Goal: Transaction & Acquisition: Book appointment/travel/reservation

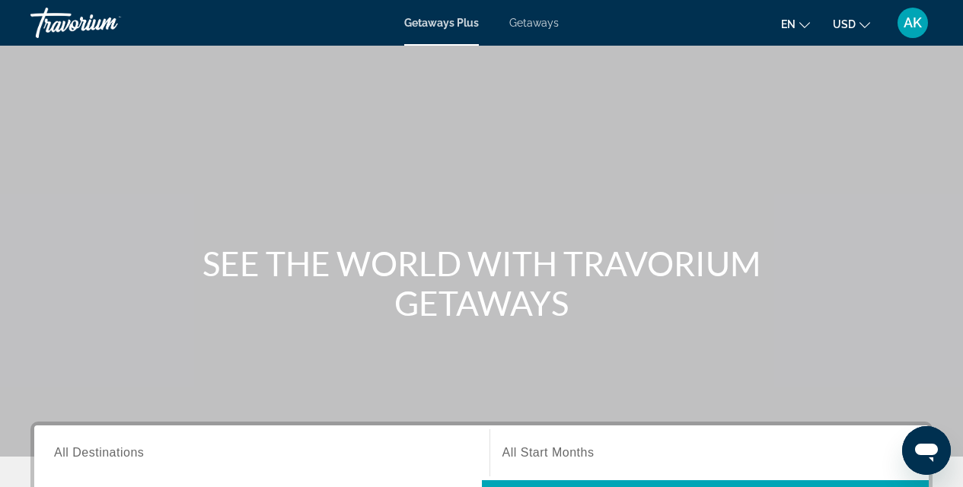
click at [523, 25] on span "Getaways" at bounding box center [533, 23] width 49 height 12
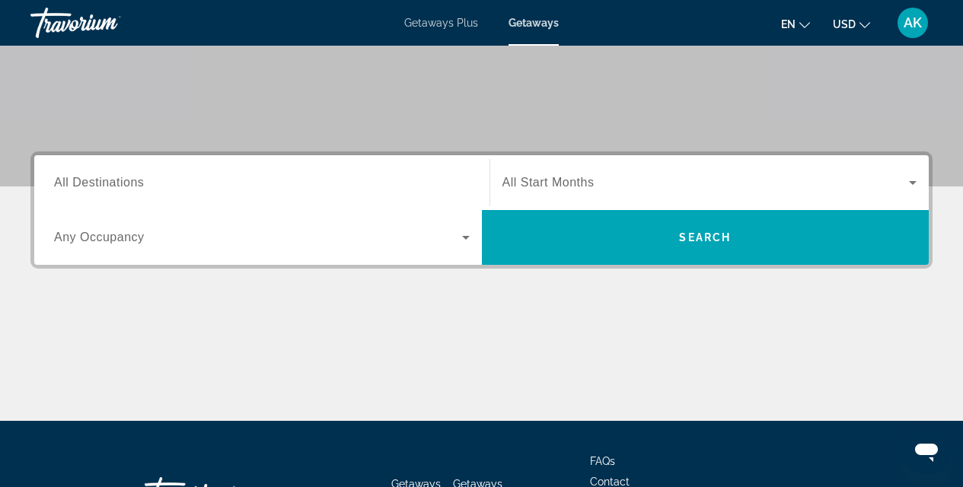
click at [76, 181] on span "All Destinations" at bounding box center [99, 182] width 90 height 13
click at [76, 181] on input "Destination All Destinations" at bounding box center [261, 183] width 415 height 18
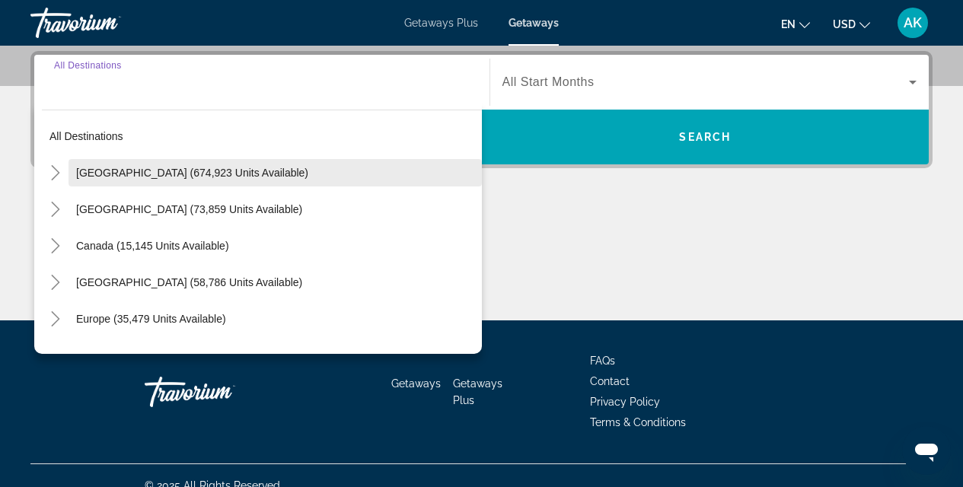
scroll to position [372, 0]
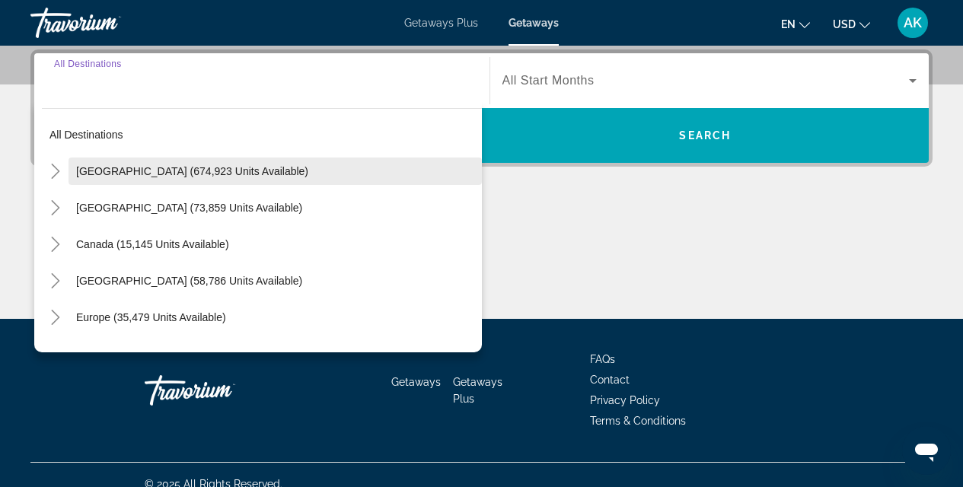
click at [111, 173] on span "[GEOGRAPHIC_DATA] (674,923 units available)" at bounding box center [192, 171] width 232 height 12
type input "**********"
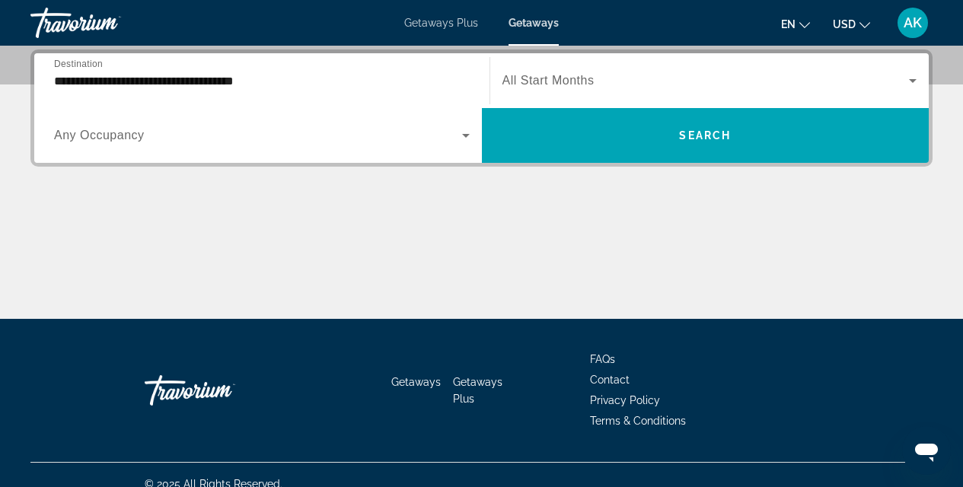
click at [114, 130] on span "Any Occupancy" at bounding box center [99, 135] width 91 height 13
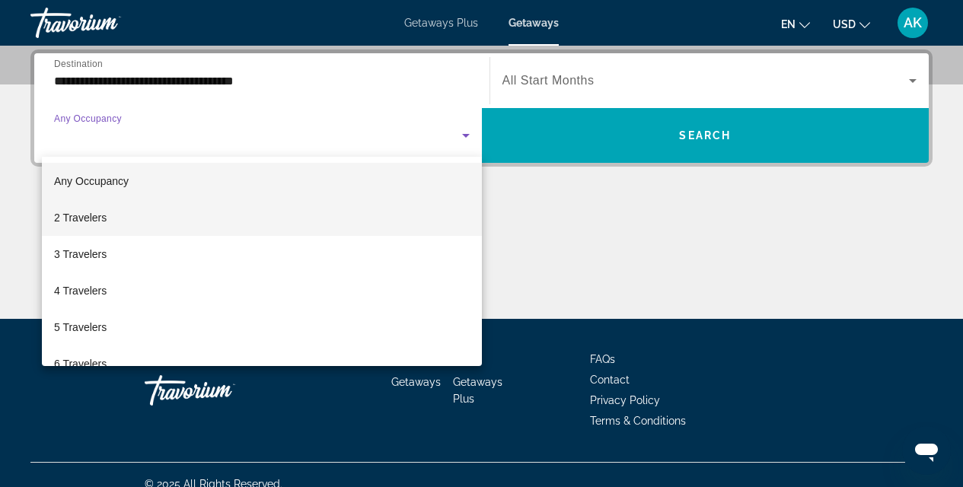
click at [67, 223] on span "2 Travelers" at bounding box center [80, 217] width 53 height 18
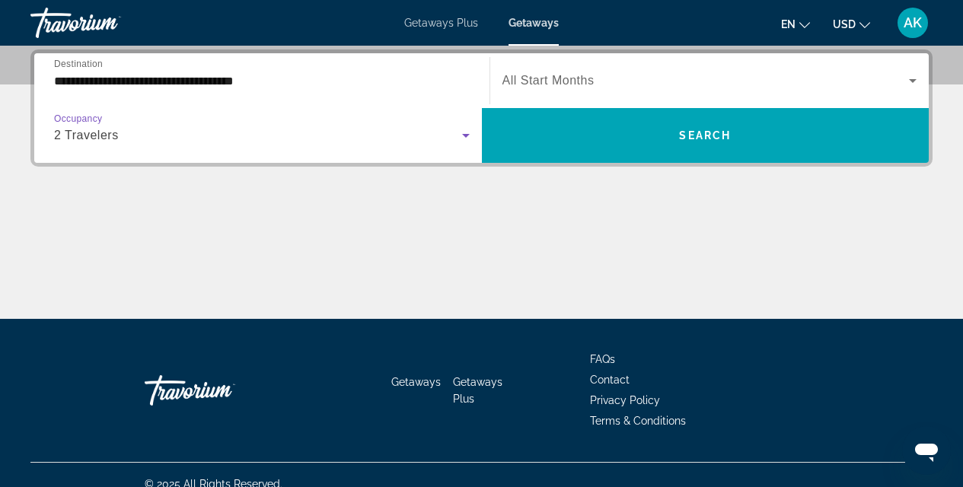
click at [768, 74] on span "Search widget" at bounding box center [705, 81] width 407 height 18
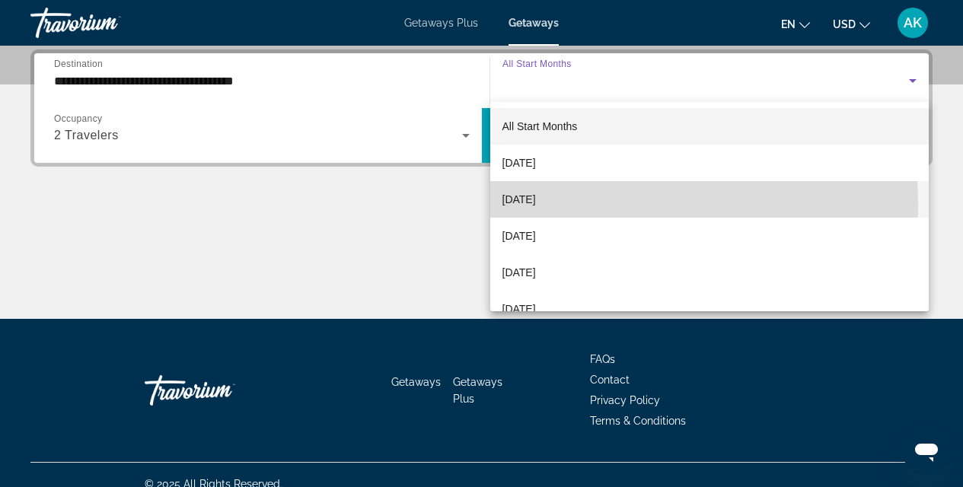
click at [536, 203] on span "[DATE]" at bounding box center [518, 199] width 33 height 18
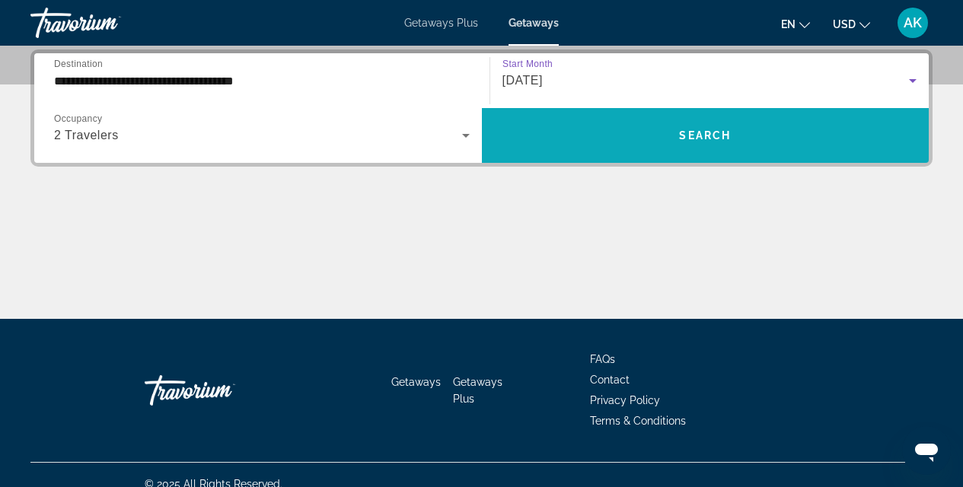
click at [544, 148] on span "Search widget" at bounding box center [705, 135] width 447 height 37
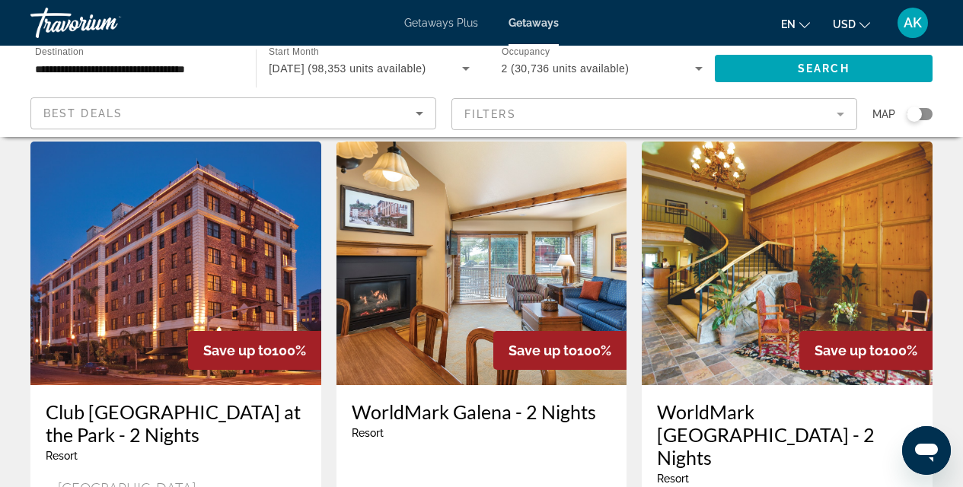
scroll to position [101, 0]
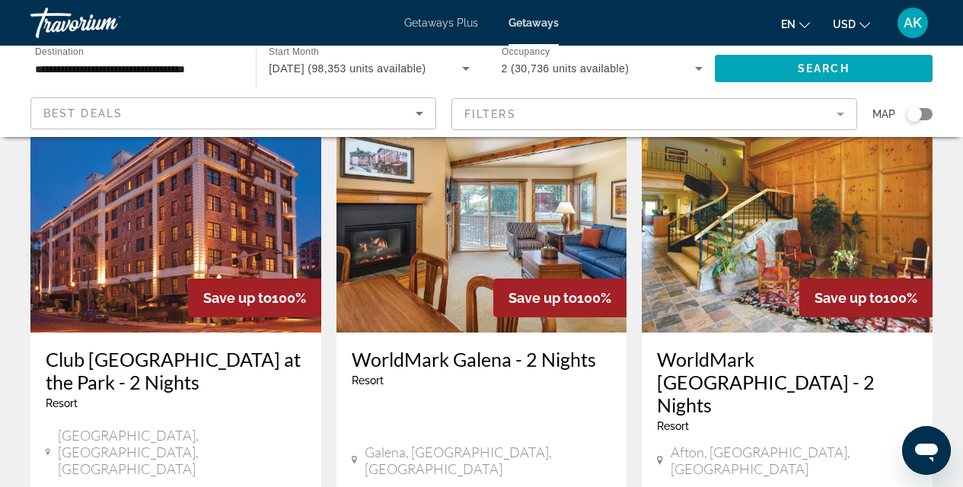
click at [925, 116] on div "Search widget" at bounding box center [919, 114] width 26 height 12
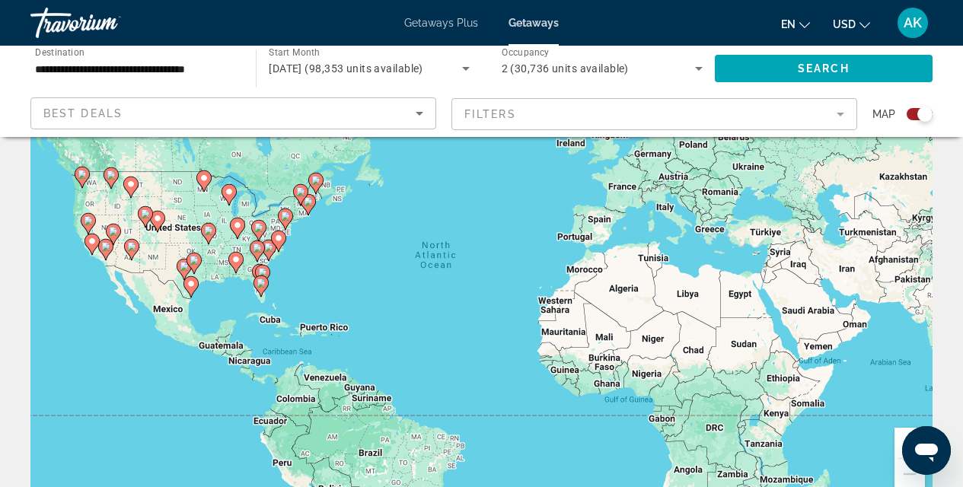
click at [350, 224] on div "To activate drag with keyboard, press Alt + Enter. Once in keyboard drag state,…" at bounding box center [481, 279] width 902 height 457
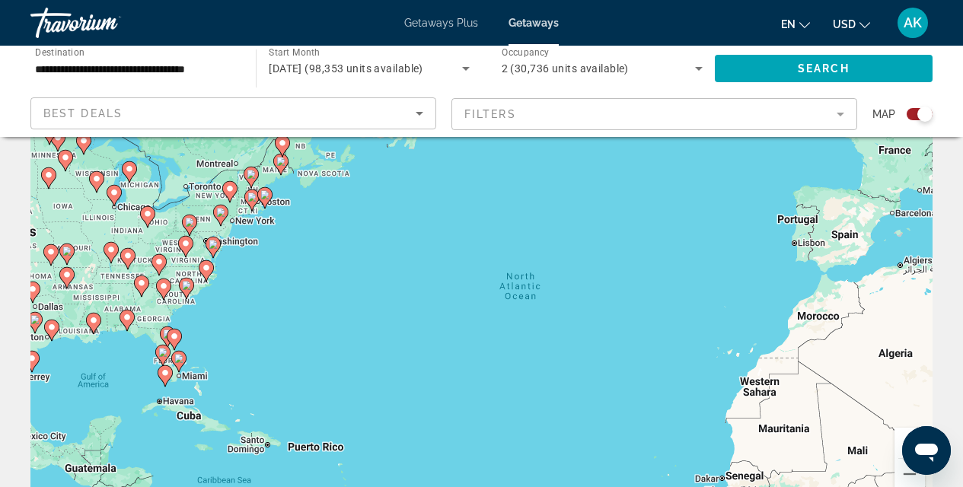
click at [308, 230] on div "To activate drag with keyboard, press Alt + Enter. Once in keyboard drag state,…" at bounding box center [481, 279] width 902 height 457
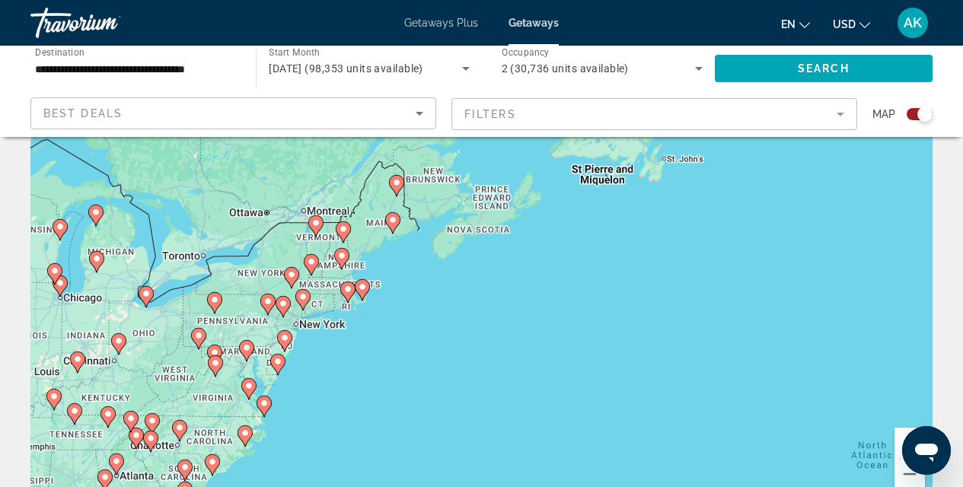
drag, startPoint x: 251, startPoint y: 237, endPoint x: 430, endPoint y: 358, distance: 215.5
click at [403, 353] on div "To activate drag with keyboard, press Alt + Enter. Once in keyboard drag state,…" at bounding box center [481, 279] width 902 height 457
click at [433, 358] on div "To activate drag with keyboard, press Alt + Enter. Once in keyboard drag state,…" at bounding box center [481, 279] width 902 height 457
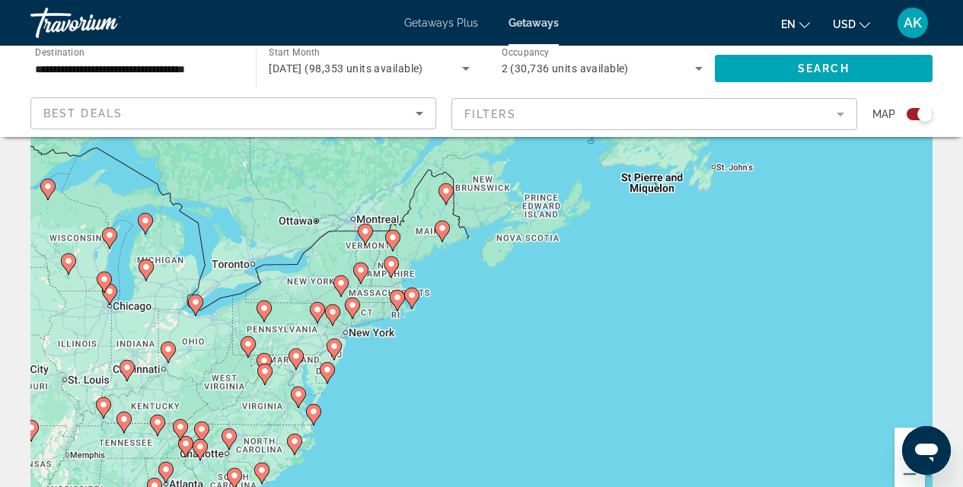
click at [395, 361] on div "To activate drag with keyboard, press Alt + Enter. Once in keyboard drag state,…" at bounding box center [481, 279] width 902 height 457
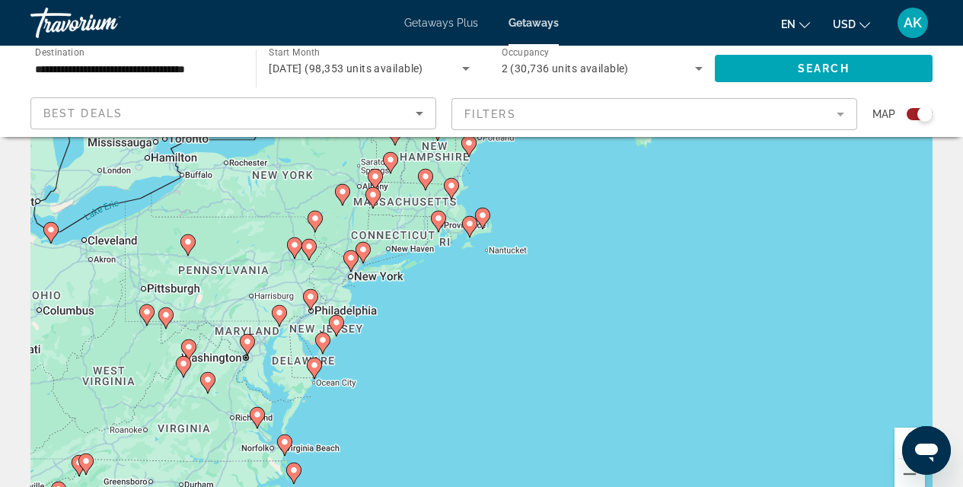
drag, startPoint x: 346, startPoint y: 329, endPoint x: 403, endPoint y: 301, distance: 63.0
click at [403, 301] on div "To activate drag with keyboard, press Alt + Enter. Once in keyboard drag state,…" at bounding box center [481, 279] width 902 height 457
click at [381, 295] on div "To activate drag with keyboard, press Alt + Enter. Once in keyboard drag state,…" at bounding box center [481, 279] width 902 height 457
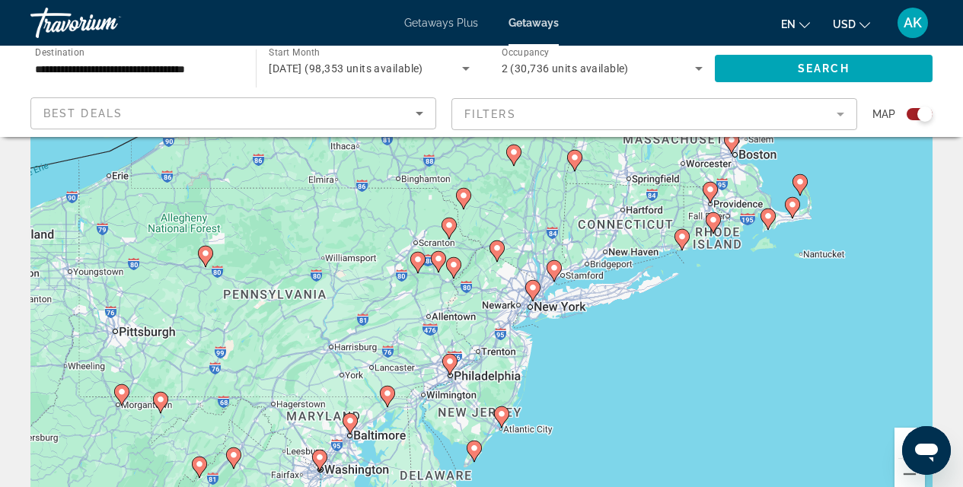
drag, startPoint x: 345, startPoint y: 295, endPoint x: 556, endPoint y: 345, distance: 217.2
click at [556, 345] on div "To activate drag with keyboard, press Alt + Enter. Once in keyboard drag state,…" at bounding box center [481, 279] width 902 height 457
click at [455, 275] on icon "Main content" at bounding box center [453, 267] width 15 height 21
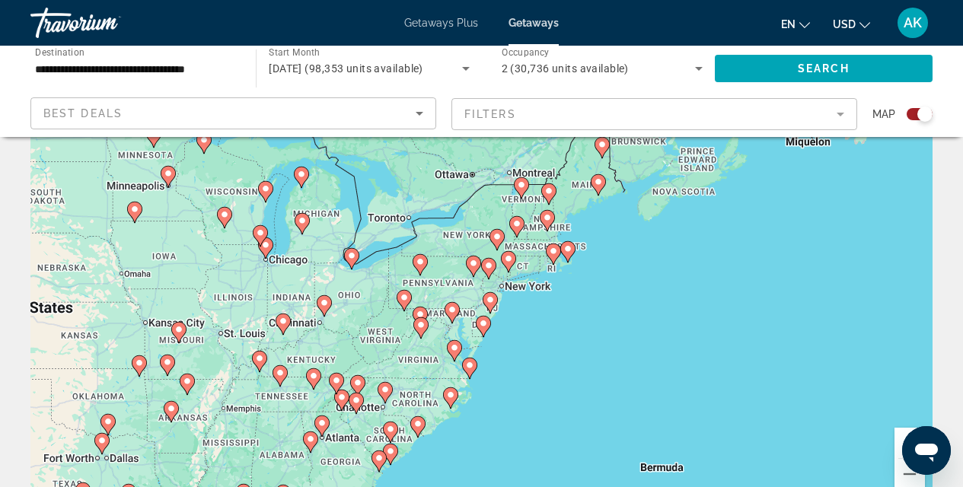
click at [474, 278] on div "To navigate, press the arrow keys. To activate drag with keyboard, press Alt + …" at bounding box center [481, 279] width 902 height 457
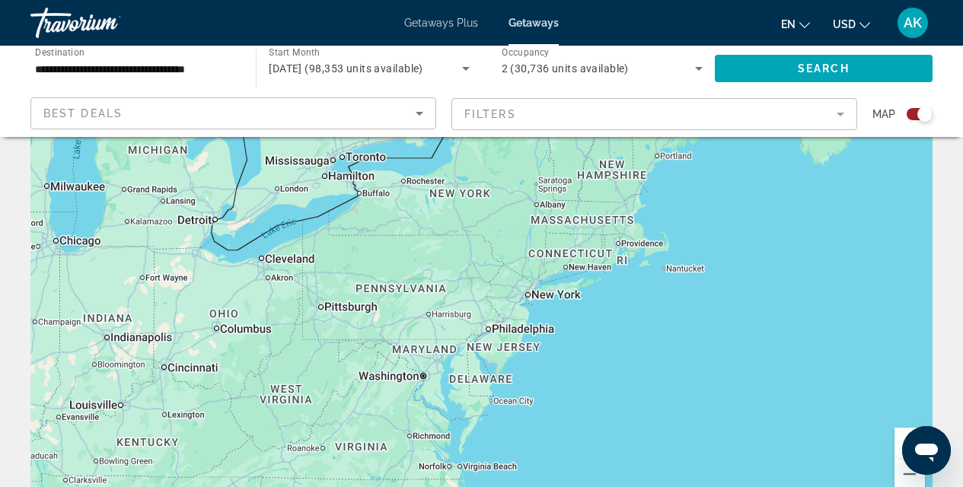
click at [474, 278] on div "To navigate, press the arrow keys. To activate drag with keyboard, press Alt + …" at bounding box center [481, 279] width 902 height 457
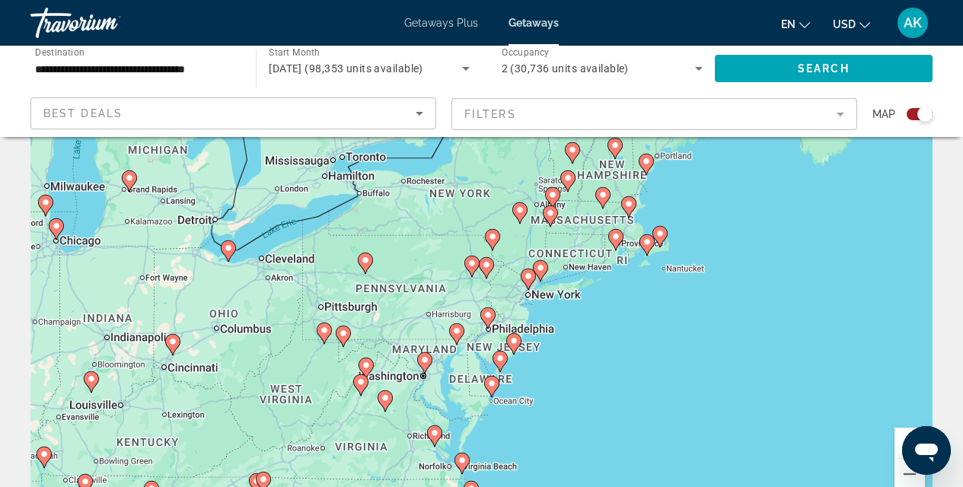
click at [474, 278] on div "To navigate, press the arrow keys. To activate drag with keyboard, press Alt + …" at bounding box center [481, 279] width 902 height 457
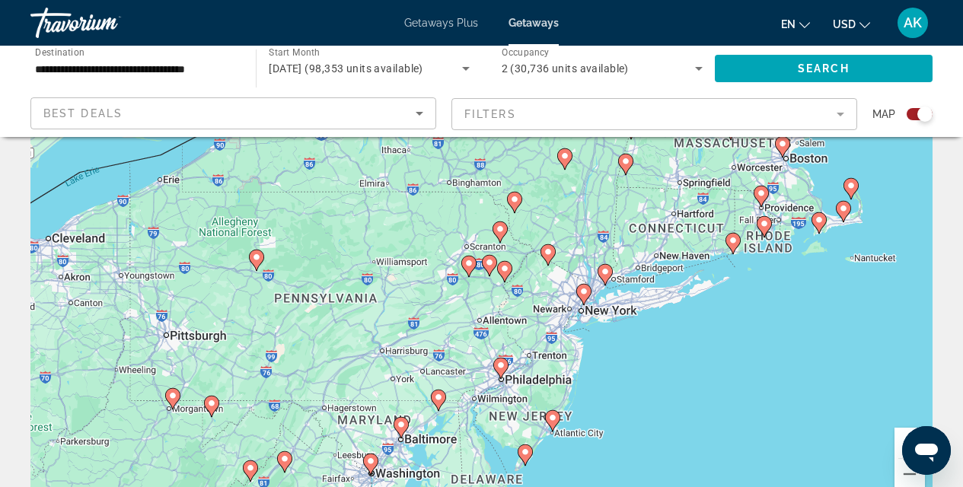
click at [474, 278] on div "To navigate, press the arrow keys. To activate drag with keyboard, press Alt + …" at bounding box center [481, 279] width 902 height 457
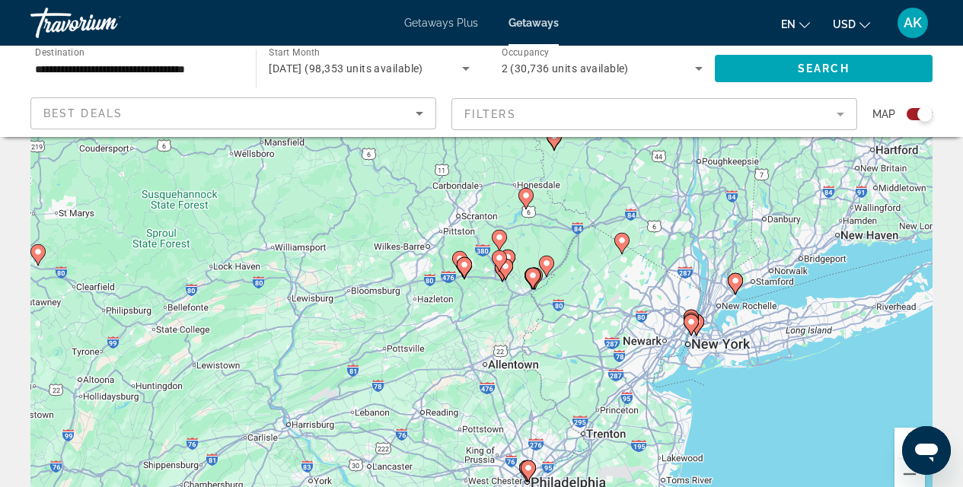
click at [502, 238] on image "Main content" at bounding box center [499, 237] width 9 height 9
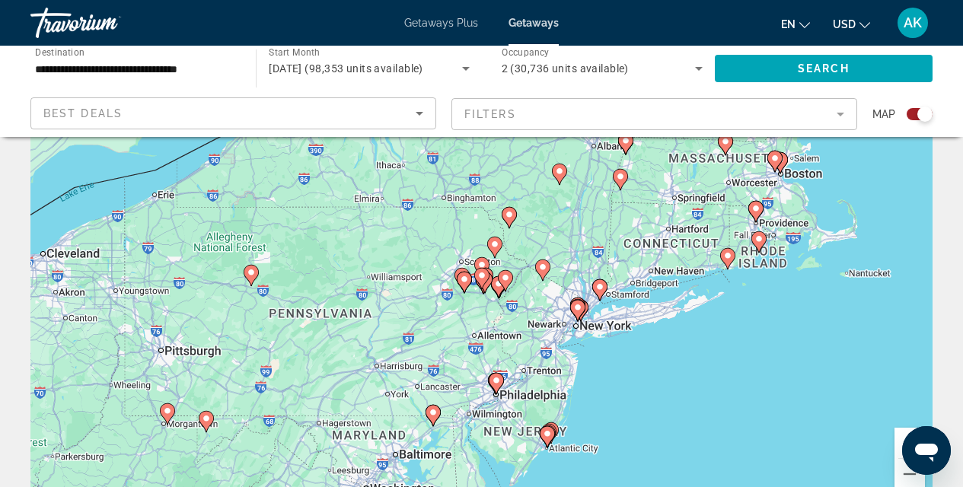
click at [486, 274] on icon "Main content" at bounding box center [481, 279] width 14 height 20
type input "**********"
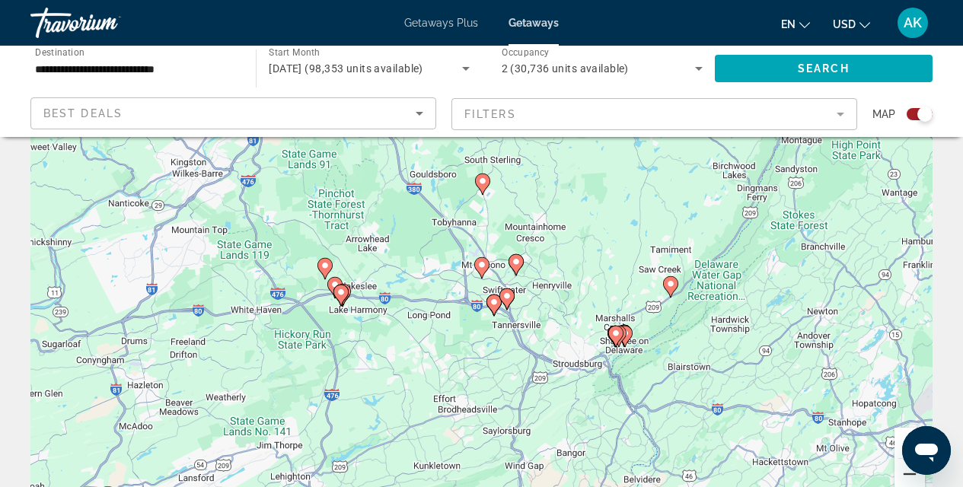
click at [906, 470] on button "Zoom out" at bounding box center [909, 474] width 30 height 30
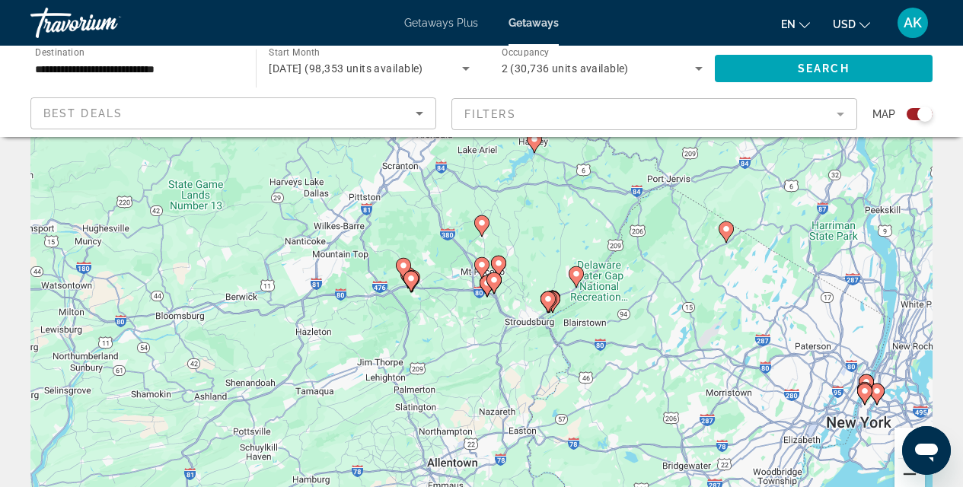
click at [906, 470] on button "Zoom out" at bounding box center [909, 474] width 30 height 30
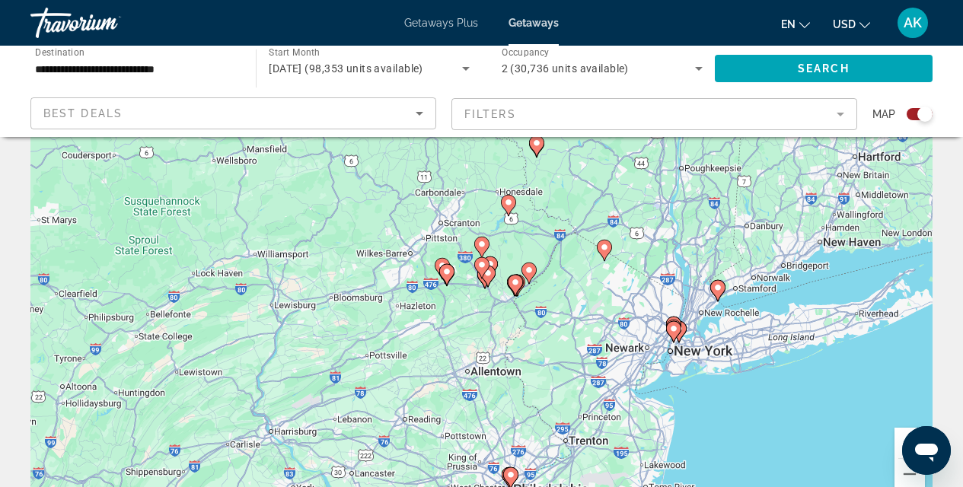
click at [510, 209] on icon "Main content" at bounding box center [508, 206] width 14 height 20
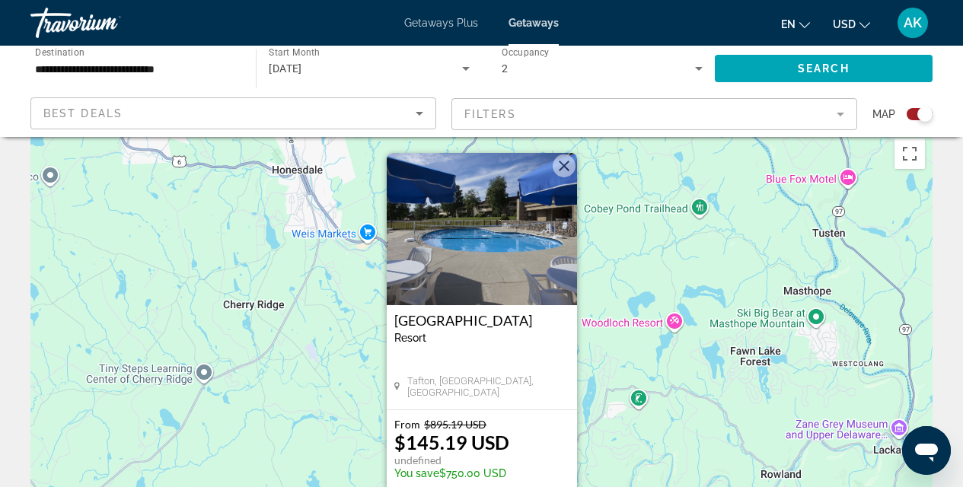
scroll to position [98, 0]
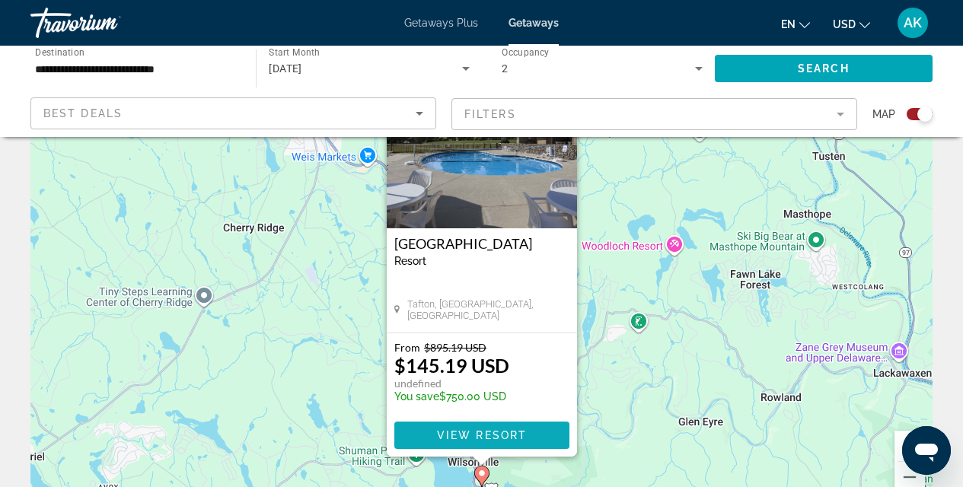
click at [488, 438] on span "View Resort" at bounding box center [481, 435] width 90 height 12
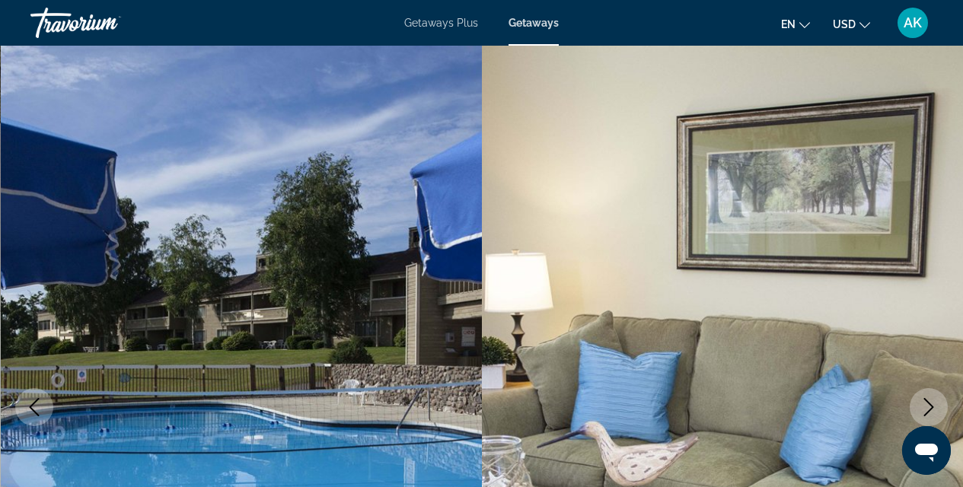
click at [931, 403] on icon "Next image" at bounding box center [928, 407] width 18 height 18
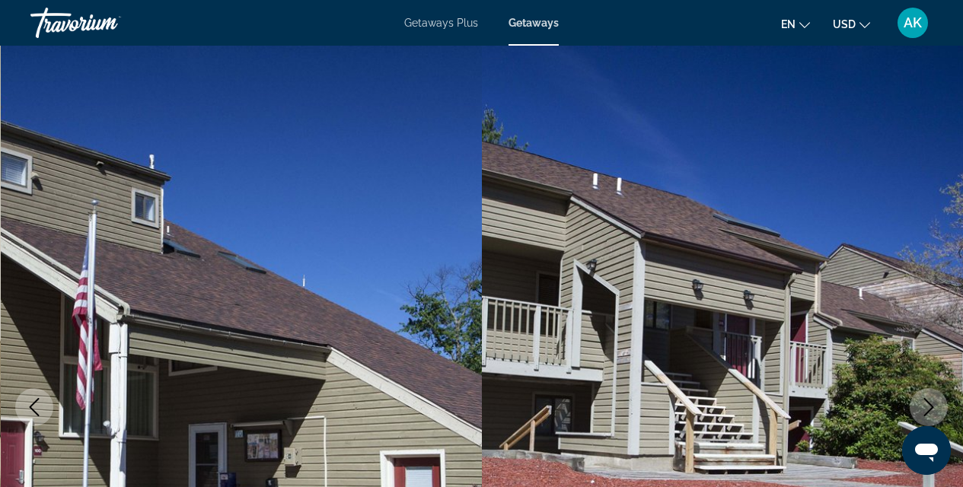
click at [931, 403] on icon "Next image" at bounding box center [928, 407] width 18 height 18
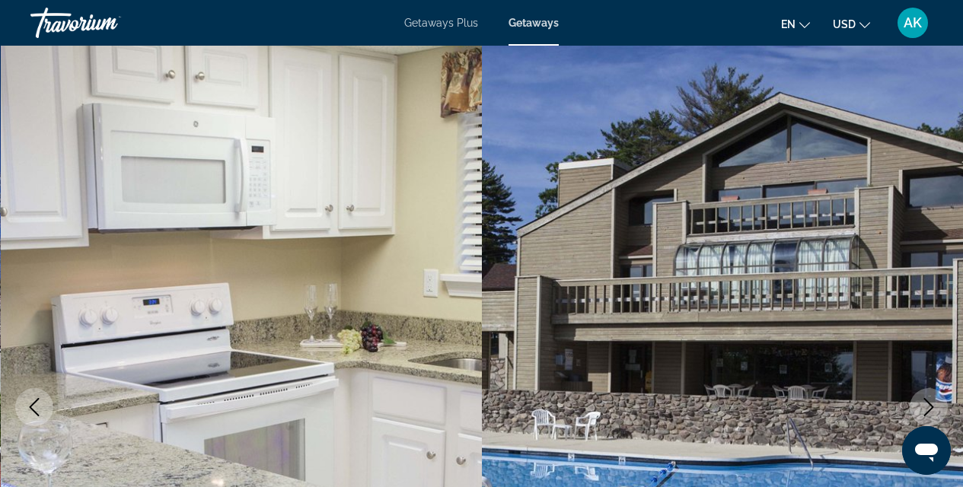
click at [931, 403] on icon "Next image" at bounding box center [928, 407] width 18 height 18
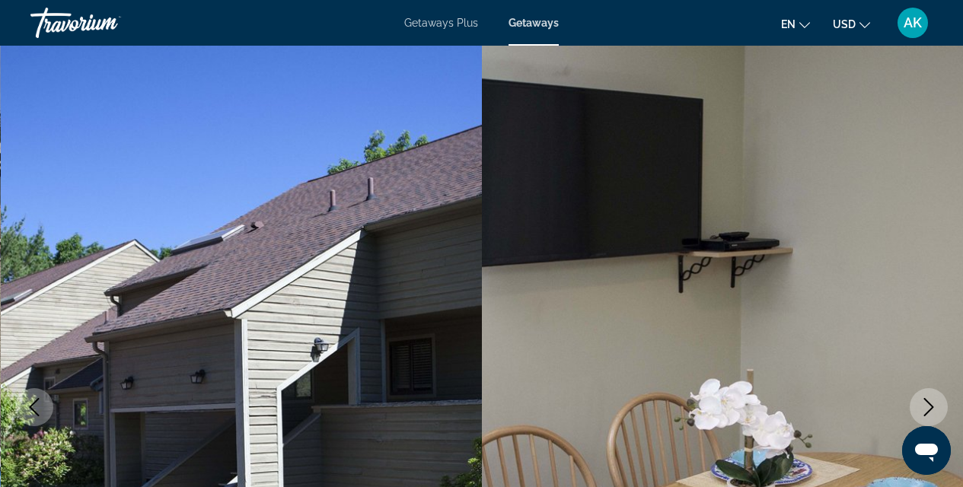
click at [931, 403] on icon "Next image" at bounding box center [928, 407] width 18 height 18
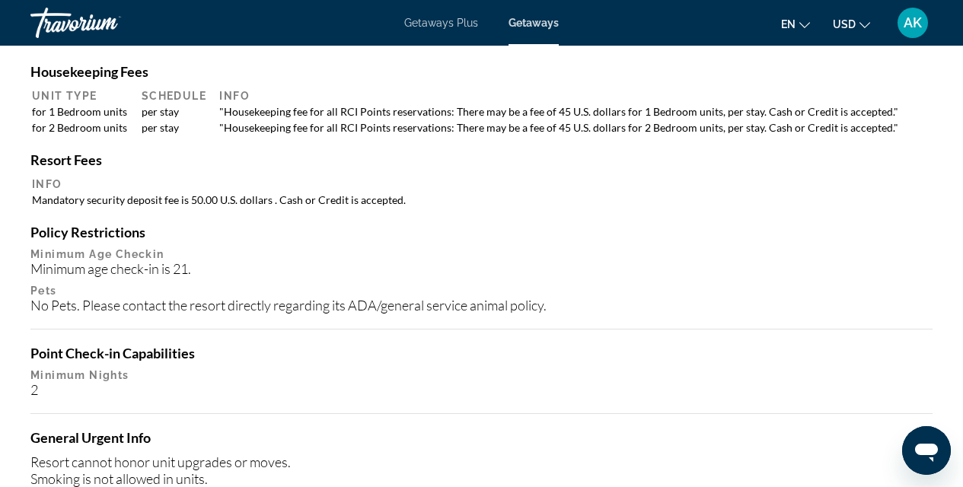
scroll to position [700, 0]
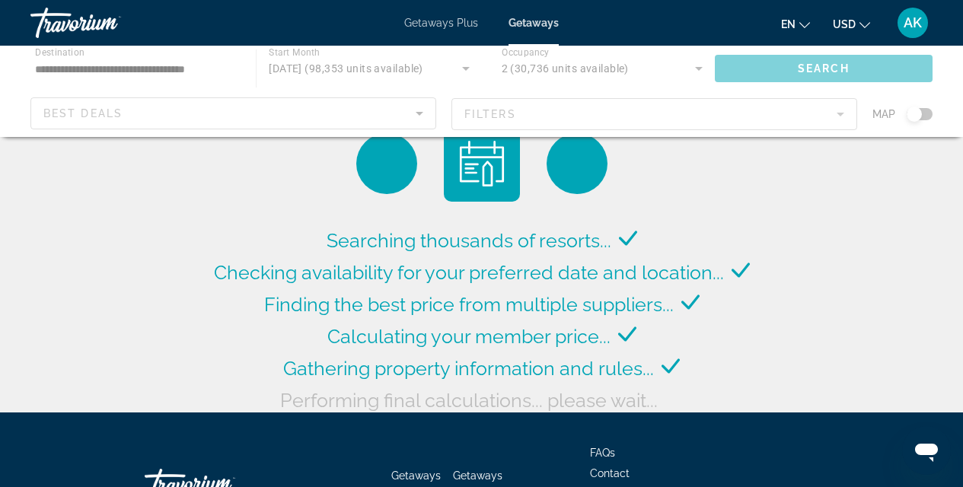
click at [931, 113] on div "Main content" at bounding box center [481, 91] width 963 height 91
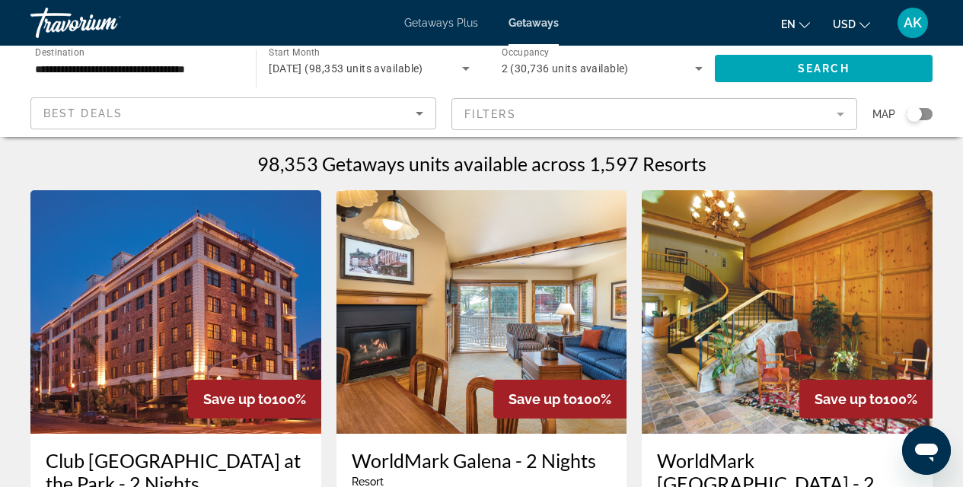
click at [926, 116] on div "Search widget" at bounding box center [919, 114] width 26 height 12
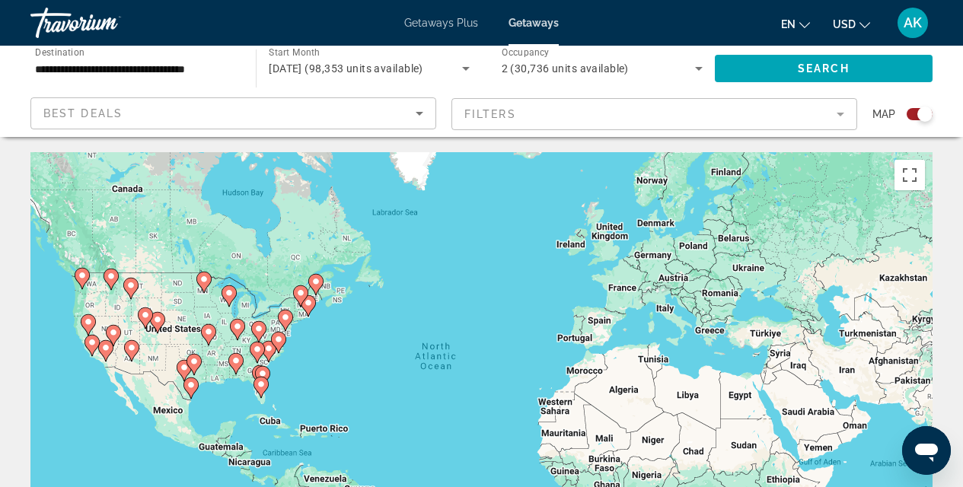
click at [284, 338] on icon "Main content" at bounding box center [278, 343] width 14 height 20
click at [284, 338] on div "To activate drag with keyboard, press Alt + Enter. Once in keyboard drag state,…" at bounding box center [481, 380] width 902 height 457
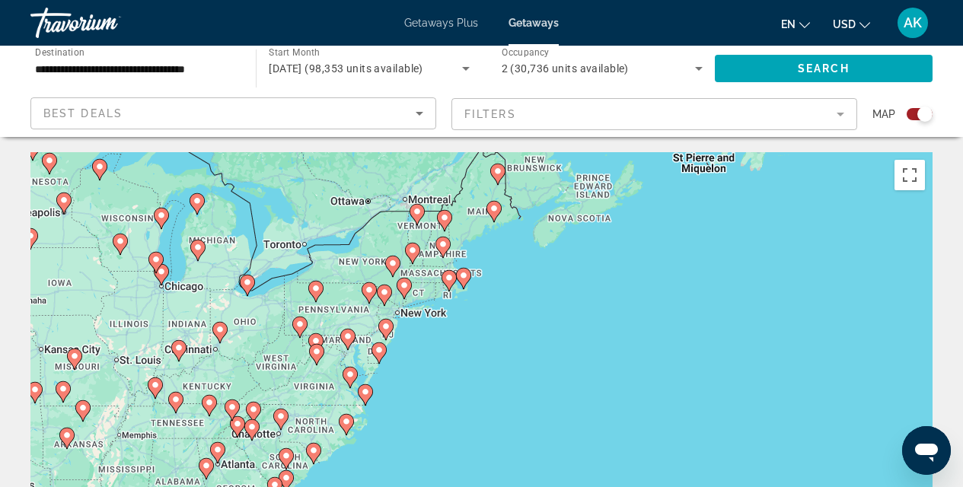
drag, startPoint x: 453, startPoint y: 314, endPoint x: 420, endPoint y: 361, distance: 57.4
click at [420, 361] on div "To activate drag with keyboard, press Alt + Enter. Once in keyboard drag state,…" at bounding box center [481, 380] width 902 height 457
click at [433, 330] on div "To activate drag with keyboard, press Alt + Enter. Once in keyboard drag state,…" at bounding box center [481, 380] width 902 height 457
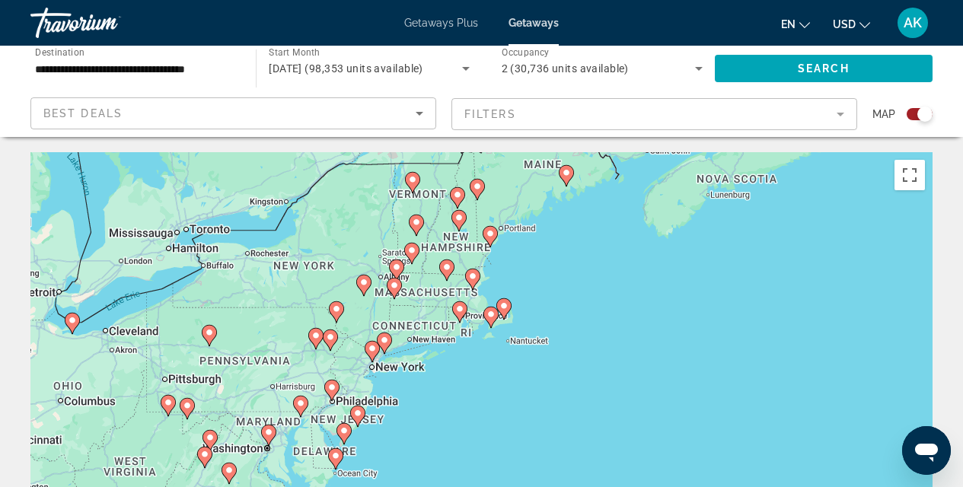
drag, startPoint x: 387, startPoint y: 254, endPoint x: 399, endPoint y: 326, distance: 73.3
click at [399, 326] on div "To activate drag with keyboard, press Alt + Enter. Once in keyboard drag state,…" at bounding box center [481, 380] width 902 height 457
click at [425, 283] on div "To activate drag with keyboard, press Alt + Enter. Once in keyboard drag state,…" at bounding box center [481, 380] width 902 height 457
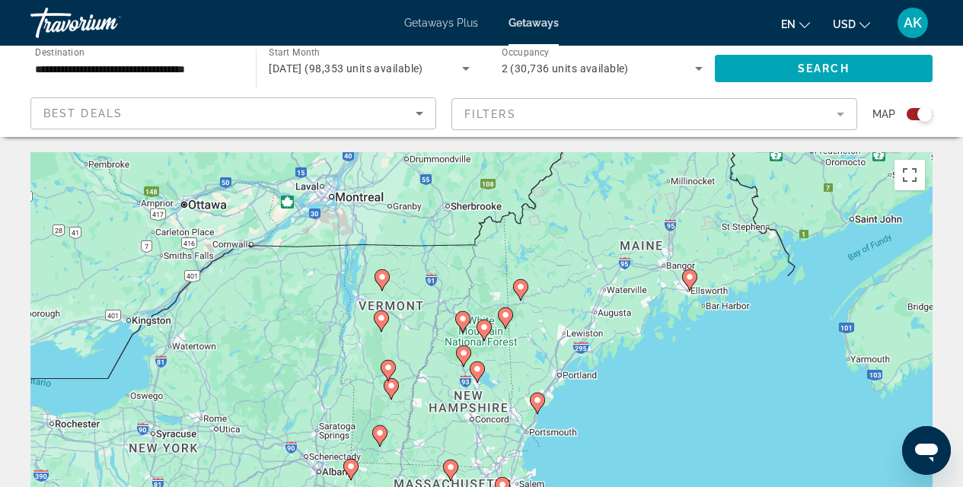
drag, startPoint x: 418, startPoint y: 265, endPoint x: 400, endPoint y: 467, distance: 203.2
click at [400, 467] on div "To activate drag with keyboard, press Alt + Enter. Once in keyboard drag state,…" at bounding box center [481, 380] width 902 height 457
click at [377, 277] on image "Main content" at bounding box center [381, 276] width 9 height 9
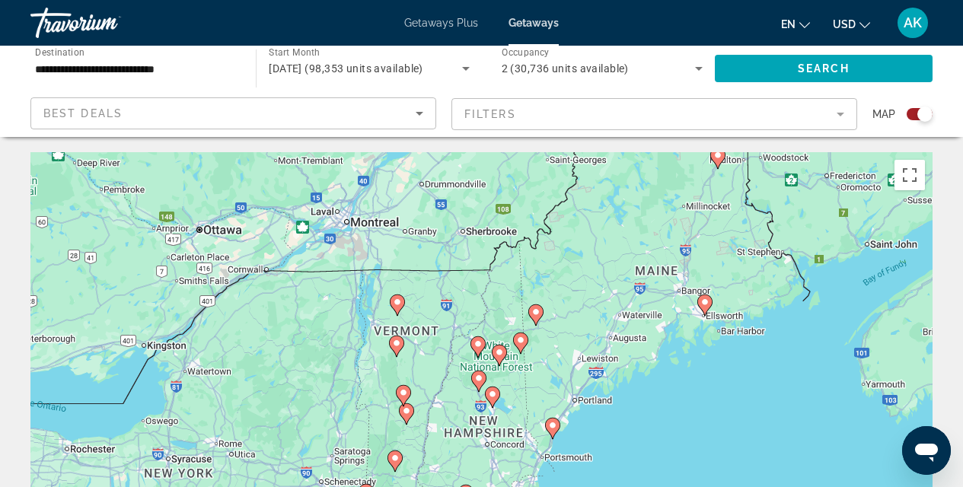
drag, startPoint x: 534, startPoint y: 380, endPoint x: 447, endPoint y: 326, distance: 102.4
click at [447, 326] on div "To activate drag with keyboard, press Alt + Enter. Once in keyboard drag state,…" at bounding box center [481, 380] width 902 height 457
click at [532, 371] on div "To activate drag with keyboard, press Alt + Enter. Once in keyboard drag state,…" at bounding box center [481, 380] width 902 height 457
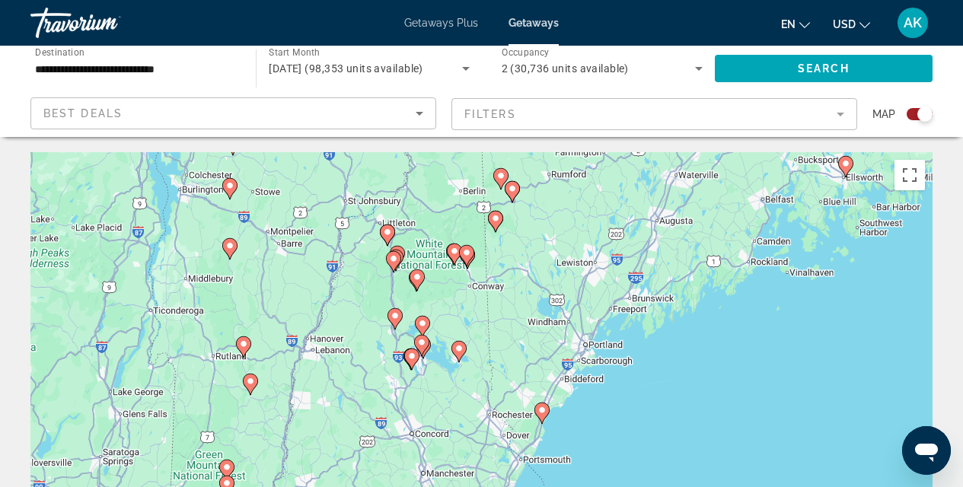
drag, startPoint x: 517, startPoint y: 419, endPoint x: 495, endPoint y: 333, distance: 87.8
click at [495, 333] on div "To activate drag with keyboard, press Alt + Enter. Once in keyboard drag state,…" at bounding box center [481, 380] width 902 height 457
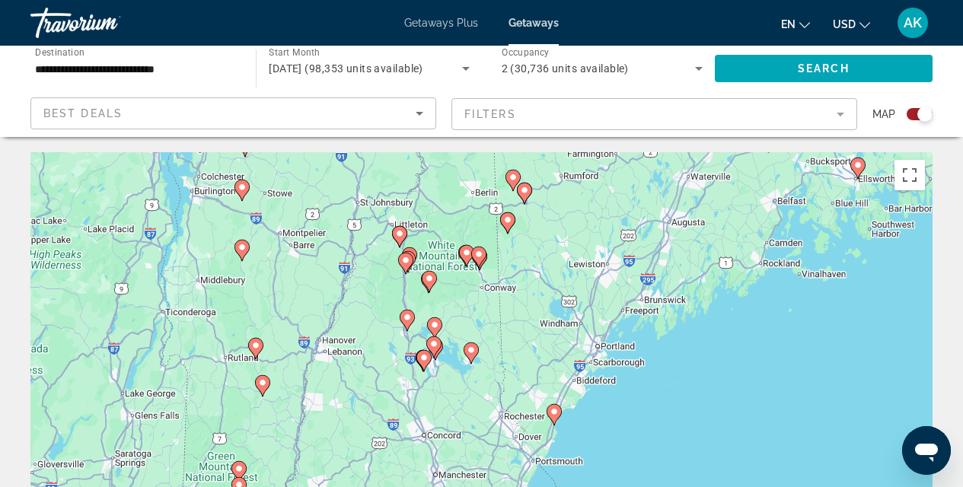
click at [239, 188] on image "Main content" at bounding box center [241, 187] width 9 height 9
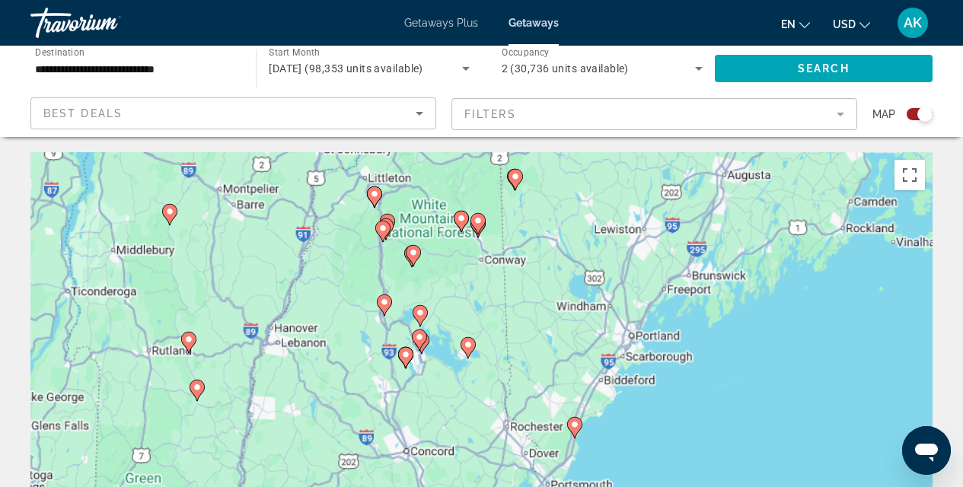
click at [239, 188] on div "To activate drag with keyboard, press Alt + Enter. Once in keyboard drag state,…" at bounding box center [481, 380] width 902 height 457
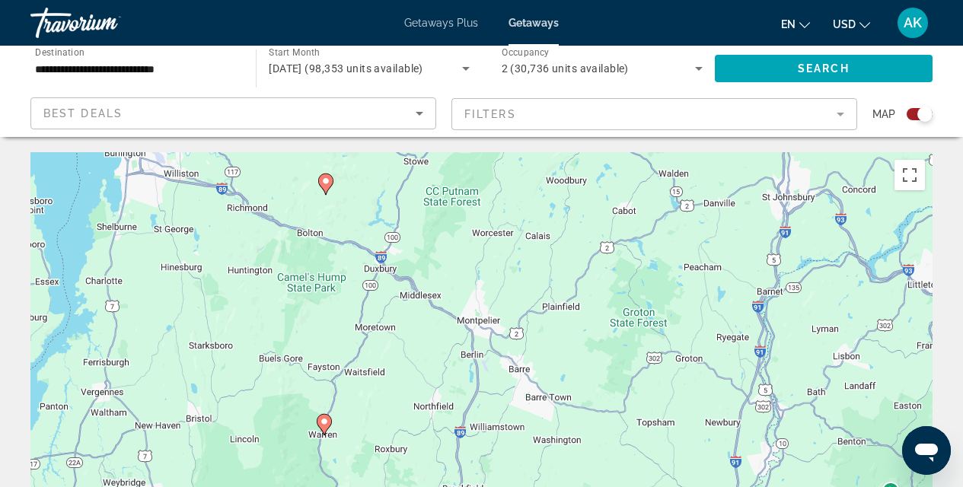
drag, startPoint x: 207, startPoint y: 224, endPoint x: 673, endPoint y: 486, distance: 534.2
click at [673, 486] on div "To activate drag with keyboard, press Alt + Enter. Once in keyboard drag state,…" at bounding box center [481, 380] width 902 height 457
click at [321, 183] on image "Main content" at bounding box center [324, 181] width 9 height 9
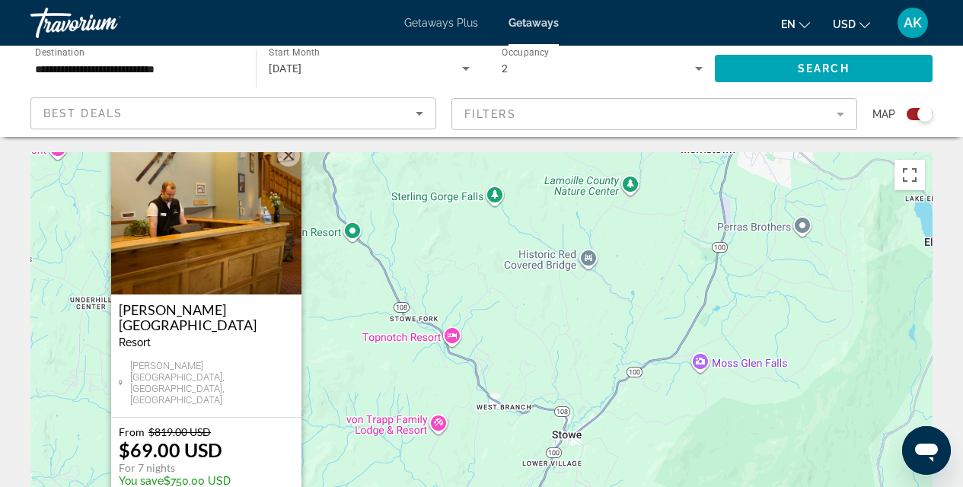
drag, startPoint x: 401, startPoint y: 422, endPoint x: 530, endPoint y: 339, distance: 153.7
click at [530, 349] on div "To activate drag with keyboard, press Alt + Enter. Once in keyboard drag state,…" at bounding box center [481, 380] width 902 height 457
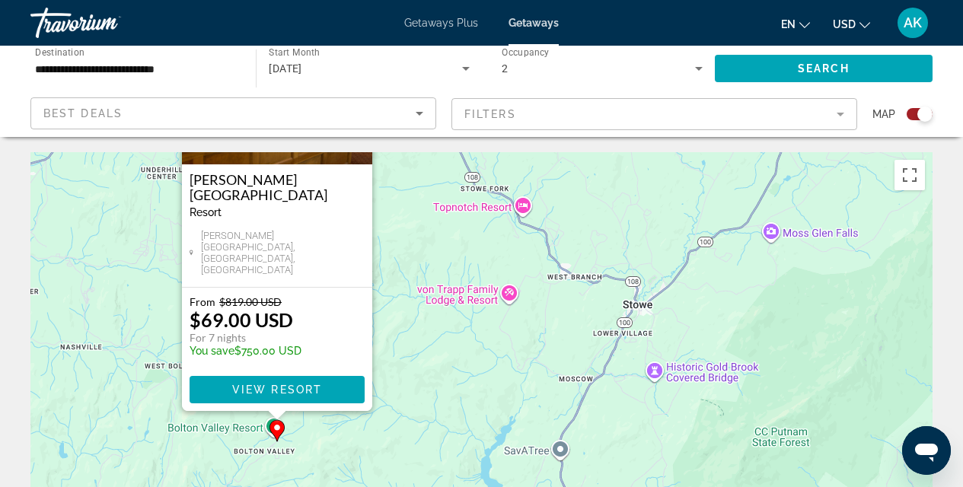
drag, startPoint x: 525, startPoint y: 300, endPoint x: 491, endPoint y: 254, distance: 57.1
click at [491, 254] on div "To activate drag with keyboard, press Alt + Enter. Once in keyboard drag state,…" at bounding box center [481, 380] width 902 height 457
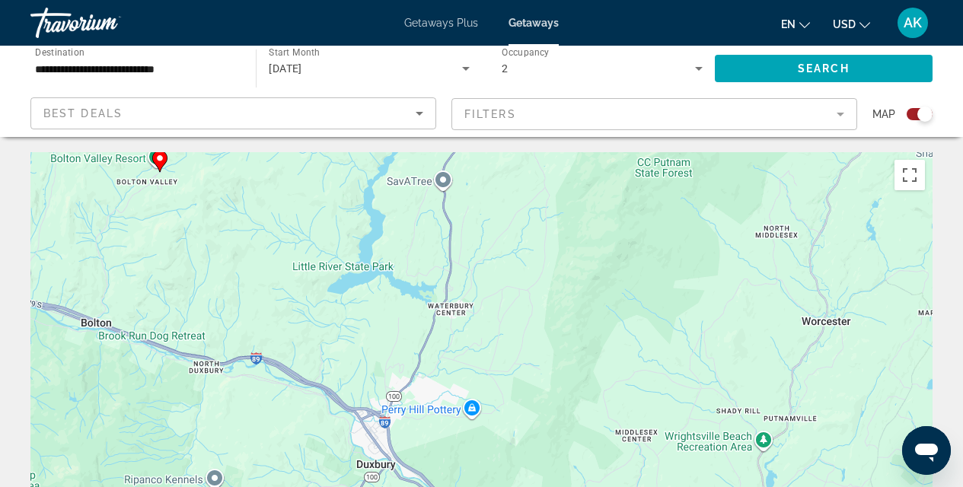
drag, startPoint x: 493, startPoint y: 417, endPoint x: 378, endPoint y: 151, distance: 290.1
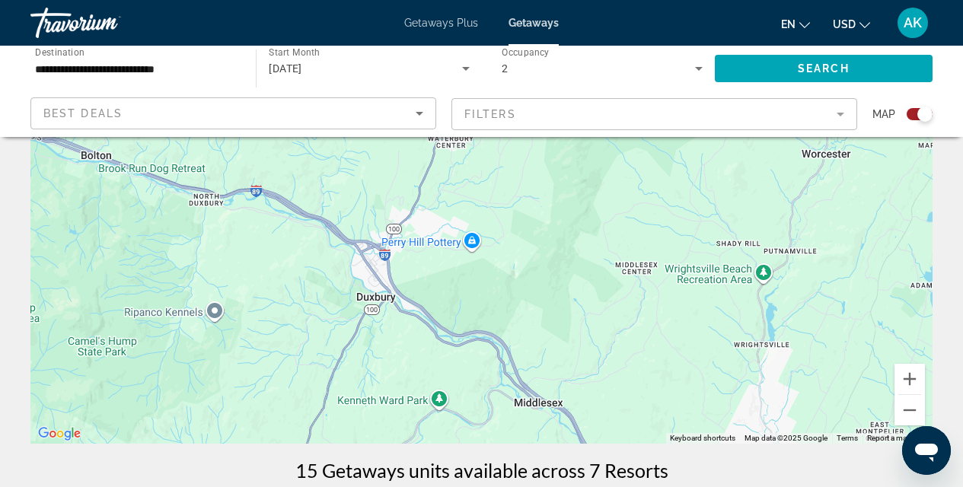
scroll to position [239, 0]
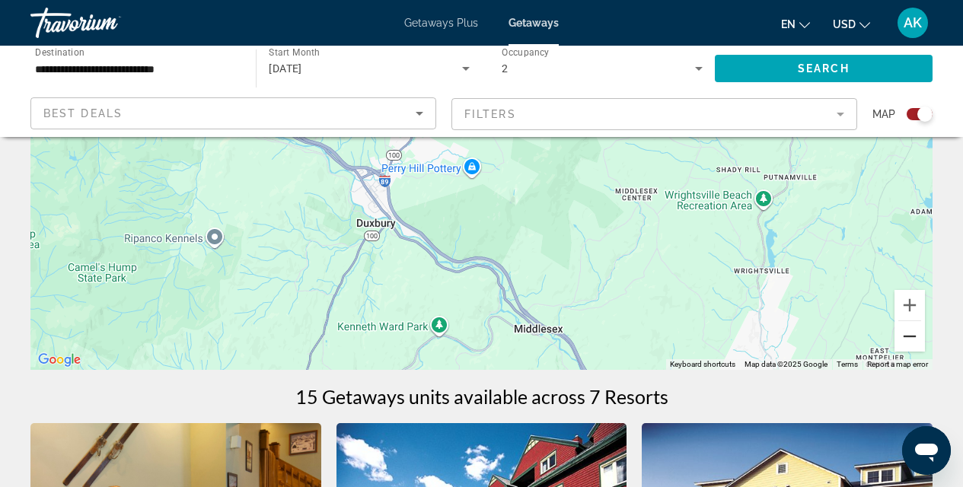
click at [903, 334] on button "Zoom out" at bounding box center [909, 336] width 30 height 30
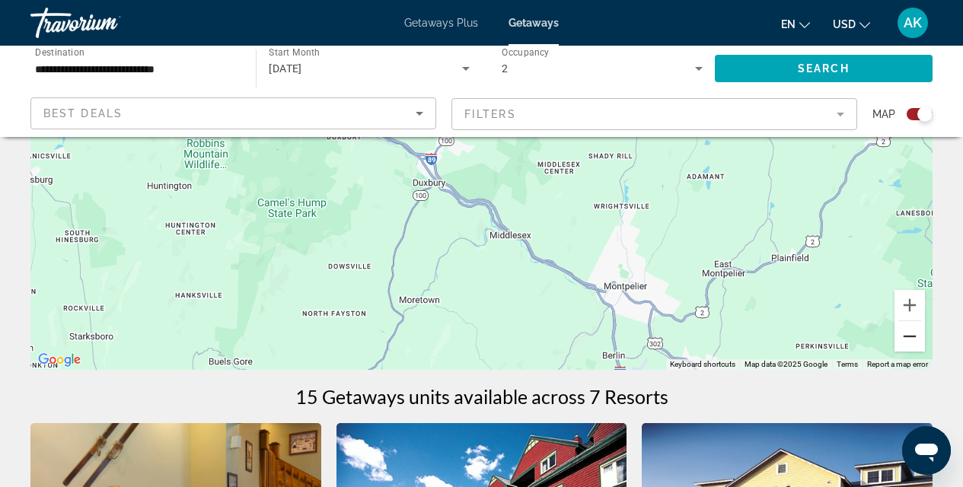
click at [903, 335] on button "Zoom out" at bounding box center [909, 336] width 30 height 30
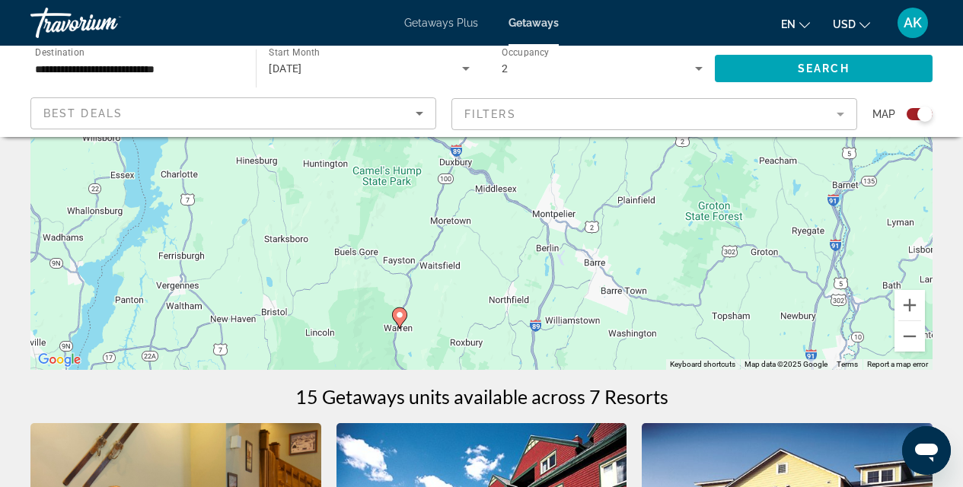
click at [399, 317] on image "Main content" at bounding box center [399, 314] width 9 height 9
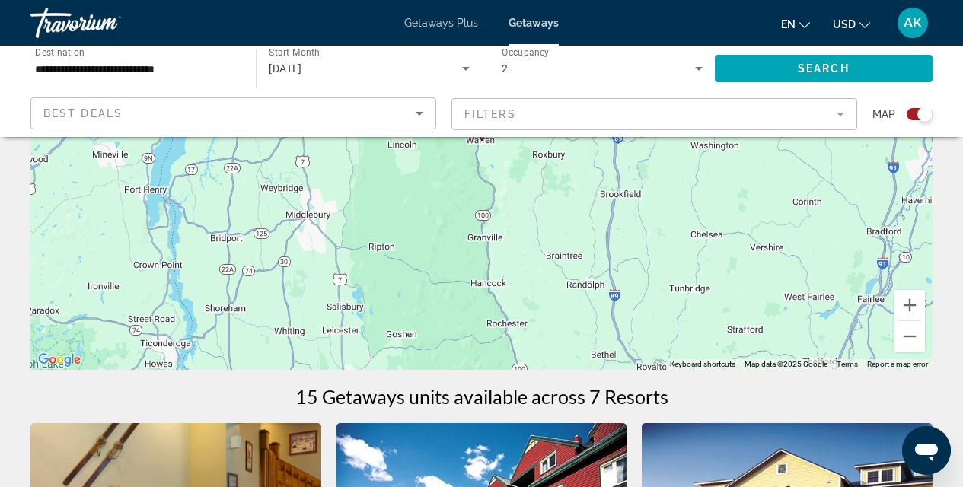
click at [489, 340] on div "To navigate, press the arrow keys. To activate drag with keyboard, press Alt + …" at bounding box center [481, 141] width 902 height 457
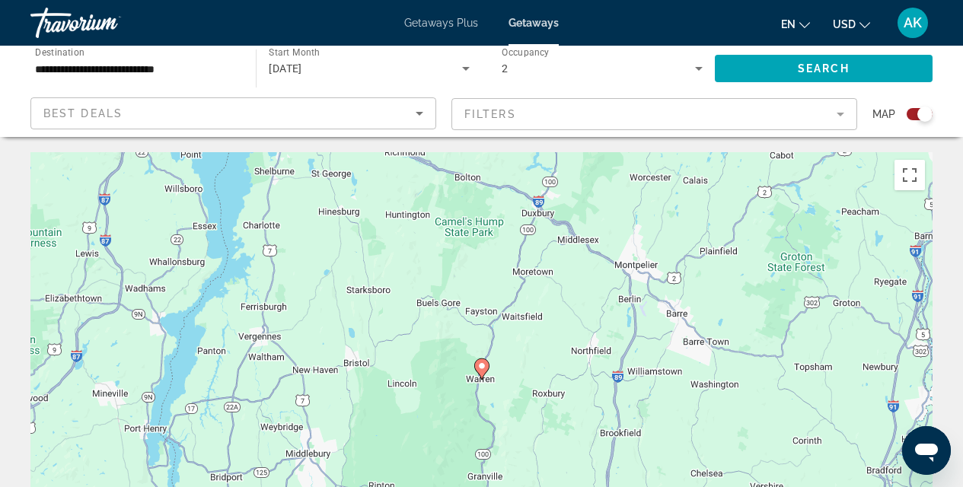
scroll to position [3, 0]
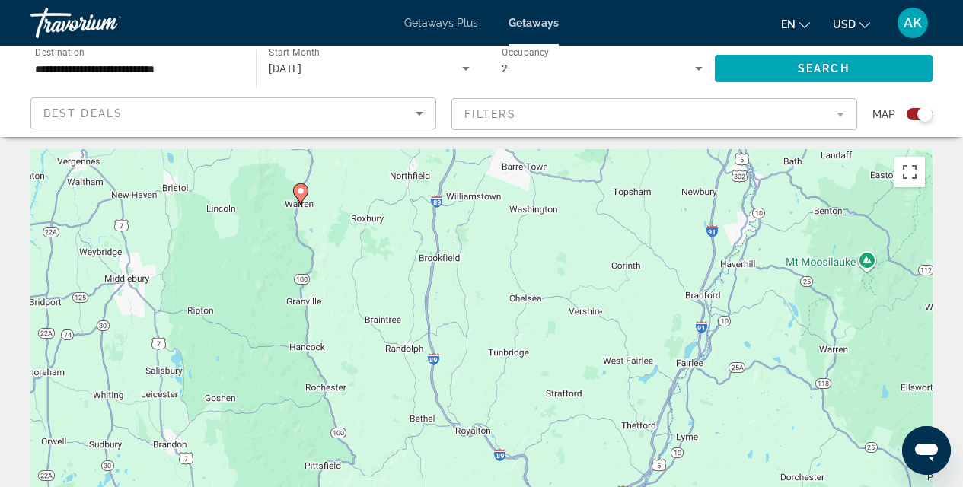
drag, startPoint x: 846, startPoint y: 387, endPoint x: 664, endPoint y: 215, distance: 250.9
click at [664, 215] on div "To navigate, press the arrow keys. To activate drag with keyboard, press Alt + …" at bounding box center [481, 377] width 902 height 457
click at [705, 297] on div "To navigate, press the arrow keys. To activate drag with keyboard, press Alt + …" at bounding box center [481, 377] width 902 height 457
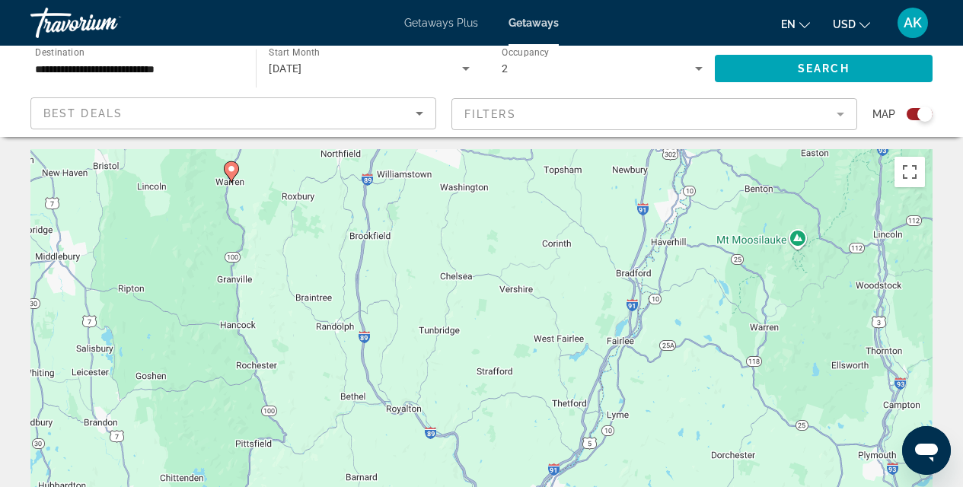
drag, startPoint x: 870, startPoint y: 323, endPoint x: 799, endPoint y: 300, distance: 74.6
click at [799, 300] on div "To navigate, press the arrow keys. To activate drag with keyboard, press Alt + …" at bounding box center [481, 377] width 902 height 457
click at [909, 181] on button "Toggle fullscreen view" at bounding box center [909, 172] width 30 height 30
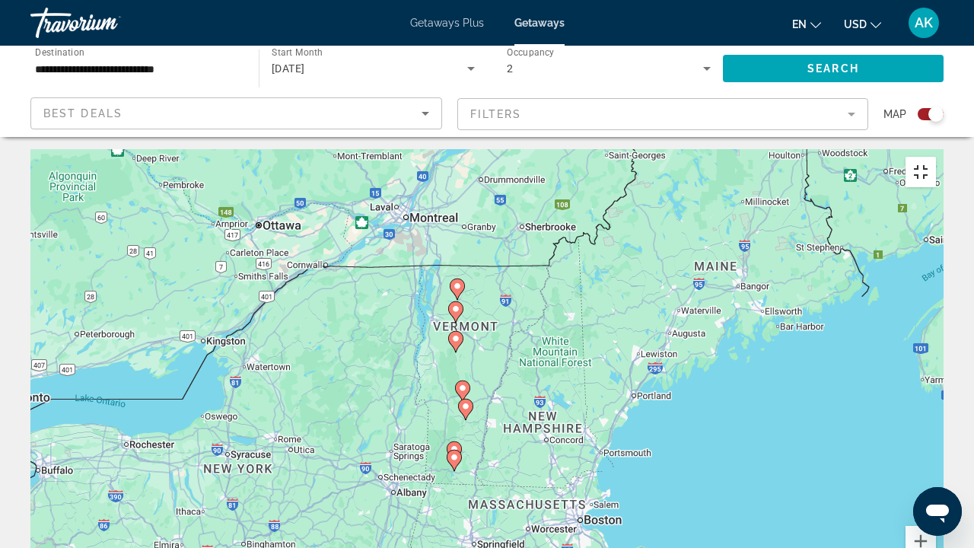
click at [936, 157] on button "Toggle fullscreen view" at bounding box center [921, 172] width 30 height 30
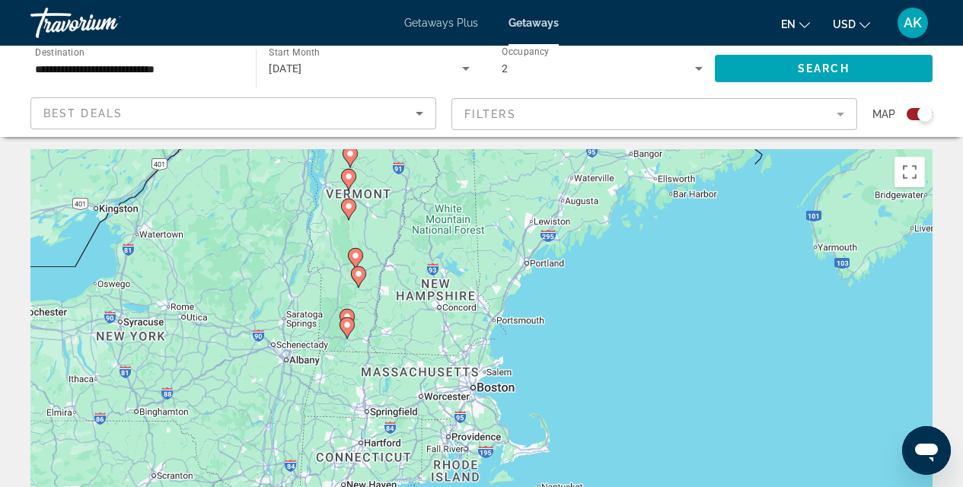
drag, startPoint x: 537, startPoint y: 395, endPoint x: 434, endPoint y: 260, distance: 169.9
click at [434, 260] on div "To navigate, press the arrow keys. To activate drag with keyboard, press Alt + …" at bounding box center [481, 377] width 902 height 457
click at [451, 237] on div "To navigate, press the arrow keys. To activate drag with keyboard, press Alt + …" at bounding box center [481, 377] width 902 height 457
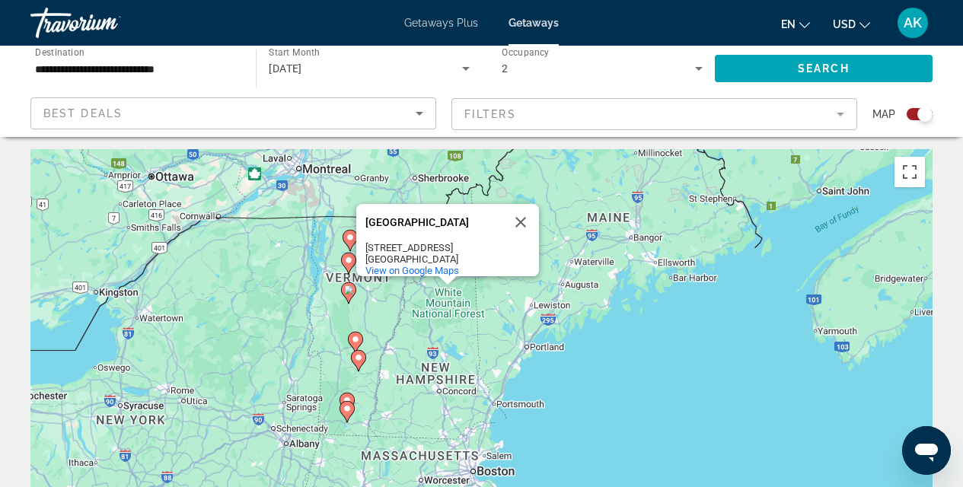
click at [457, 292] on div "To navigate, press the arrow keys. To activate drag with keyboard, press Alt + …" at bounding box center [481, 377] width 902 height 457
click at [524, 205] on button "Close" at bounding box center [520, 222] width 37 height 37
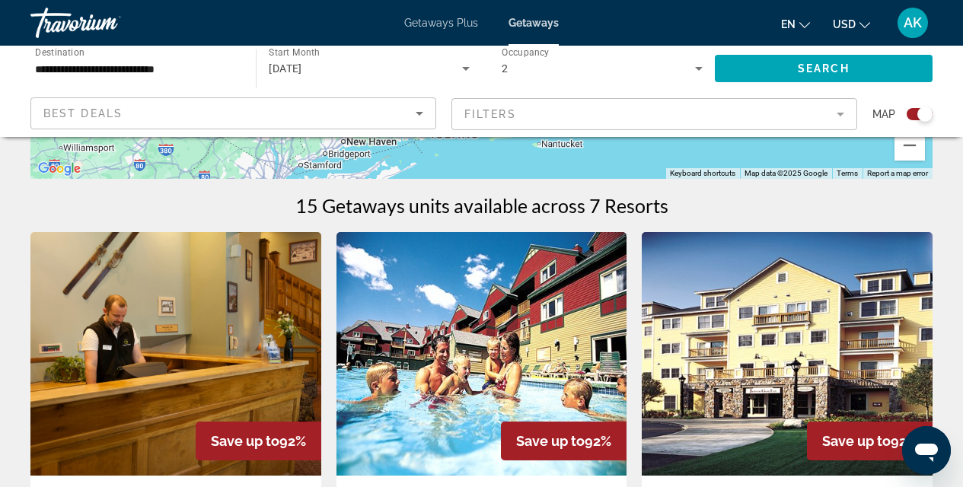
scroll to position [342, 0]
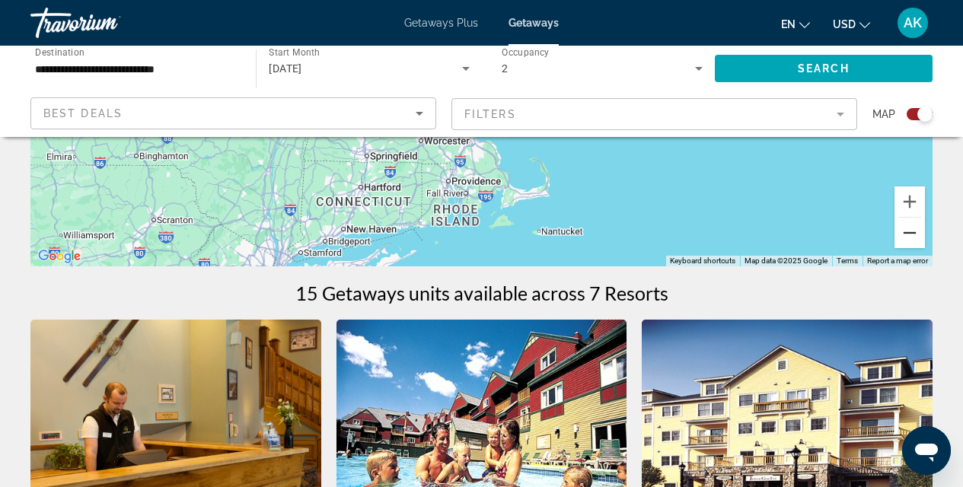
click at [906, 239] on button "Zoom out" at bounding box center [909, 233] width 30 height 30
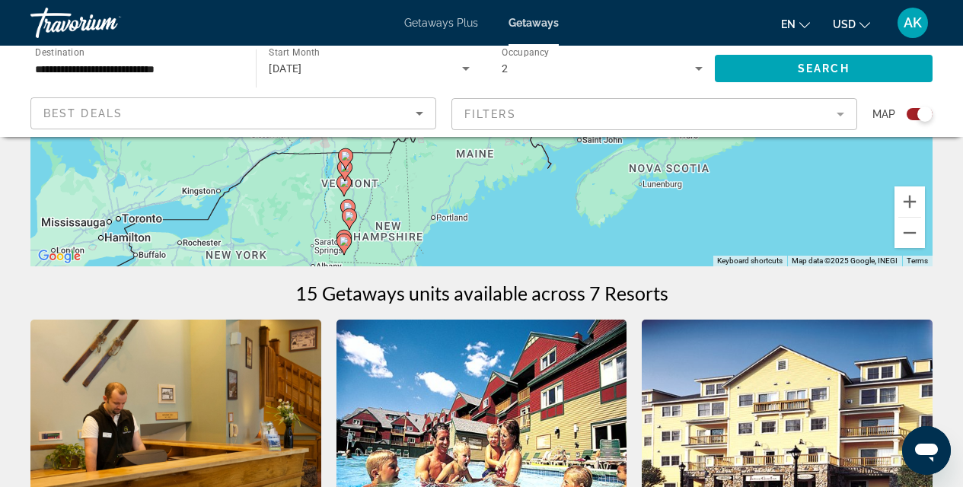
drag, startPoint x: 306, startPoint y: 213, endPoint x: 235, endPoint y: 410, distance: 209.4
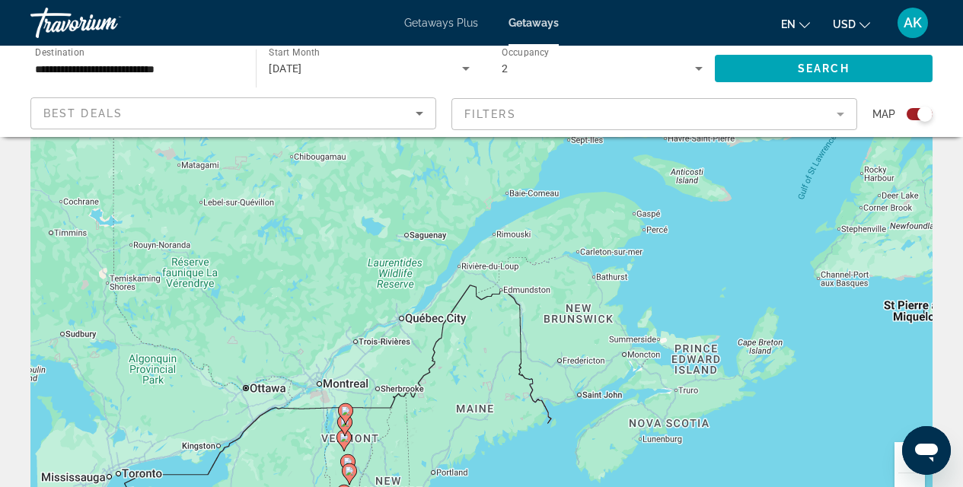
scroll to position [0, 0]
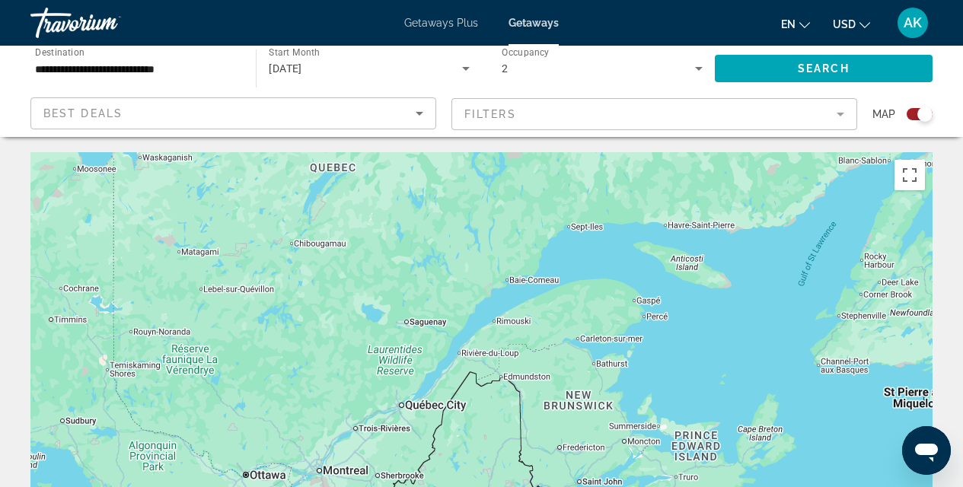
click at [915, 117] on div "Search widget" at bounding box center [919, 114] width 26 height 12
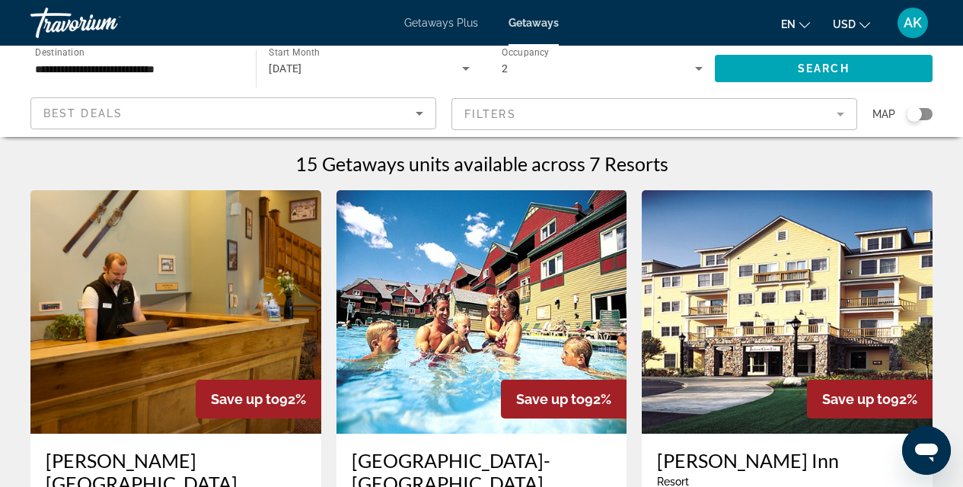
click at [934, 113] on app-map-search-filters "Best Deals Filters Map" at bounding box center [481, 114] width 932 height 46
click at [921, 116] on div "Search widget" at bounding box center [919, 114] width 26 height 12
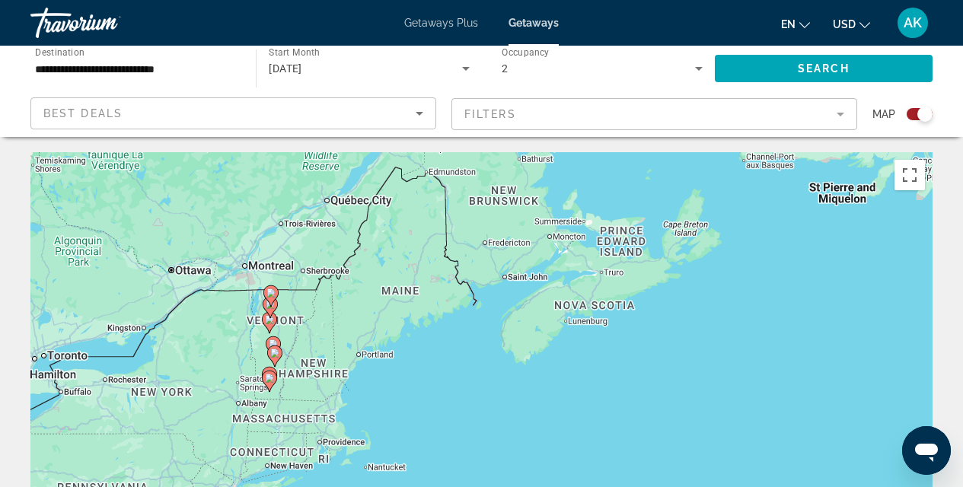
drag, startPoint x: 596, startPoint y: 383, endPoint x: 520, endPoint y: 176, distance: 220.3
click at [520, 176] on div "To navigate, press the arrow keys. To activate drag with keyboard, press Alt + …" at bounding box center [481, 380] width 902 height 457
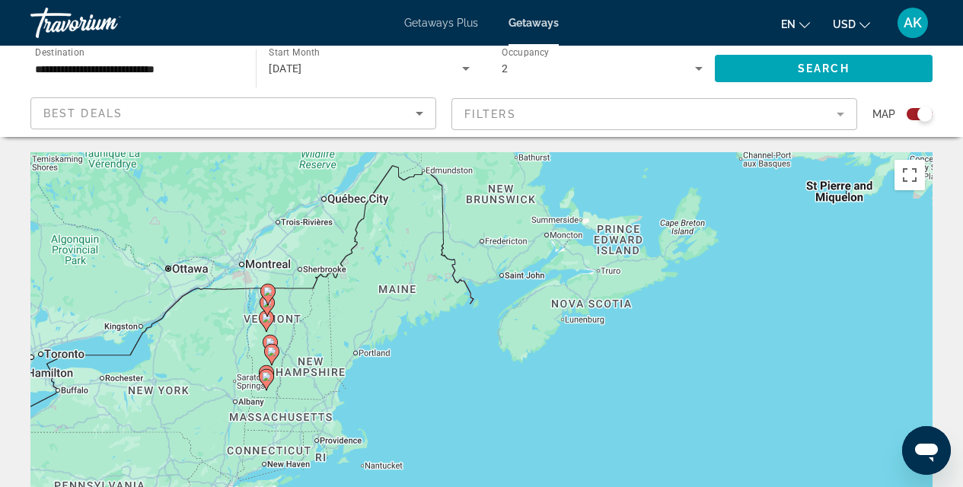
click at [447, 357] on div "To navigate, press the arrow keys. To activate drag with keyboard, press Alt + …" at bounding box center [481, 380] width 902 height 457
click at [115, 64] on input "**********" at bounding box center [135, 69] width 201 height 18
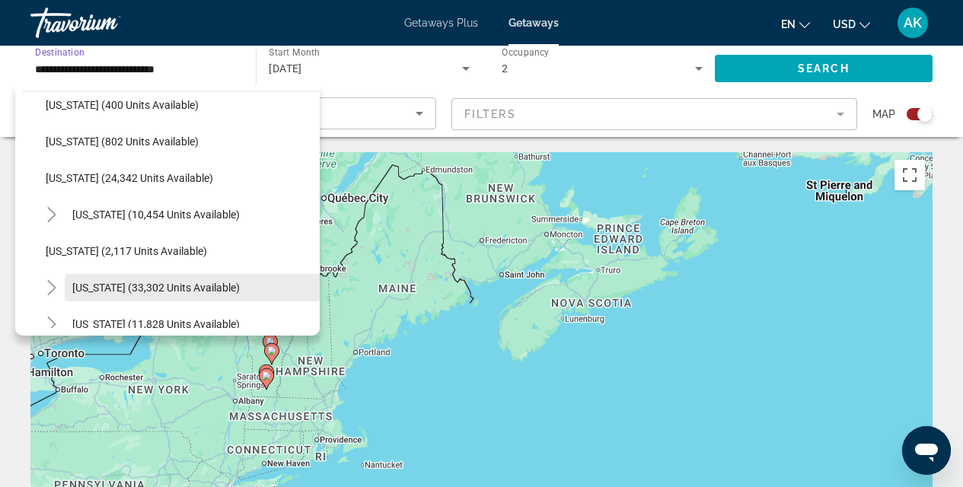
scroll to position [1028, 0]
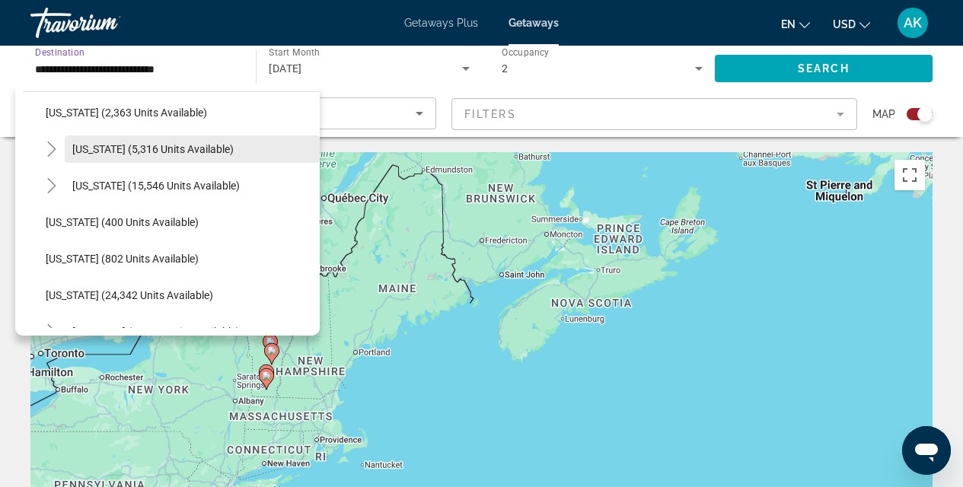
click at [103, 161] on span "Search widget" at bounding box center [192, 149] width 255 height 37
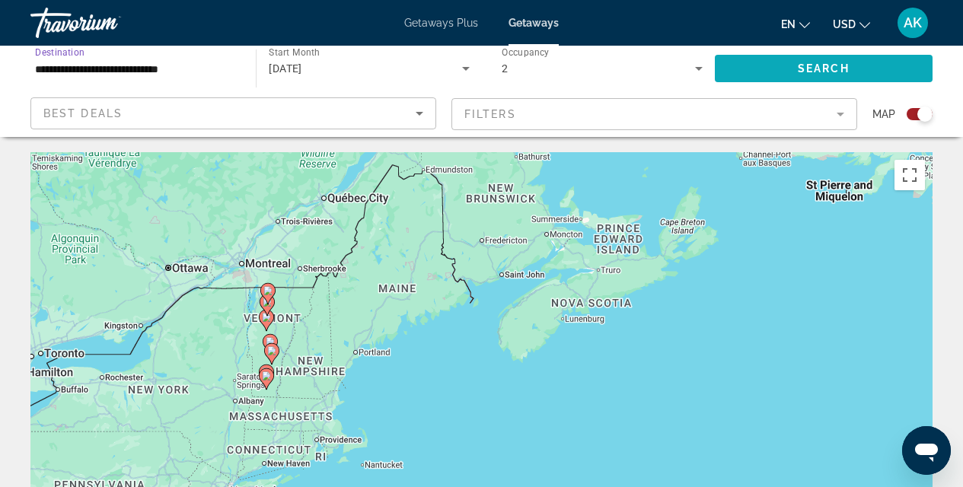
click at [808, 75] on span "Search widget" at bounding box center [824, 68] width 218 height 37
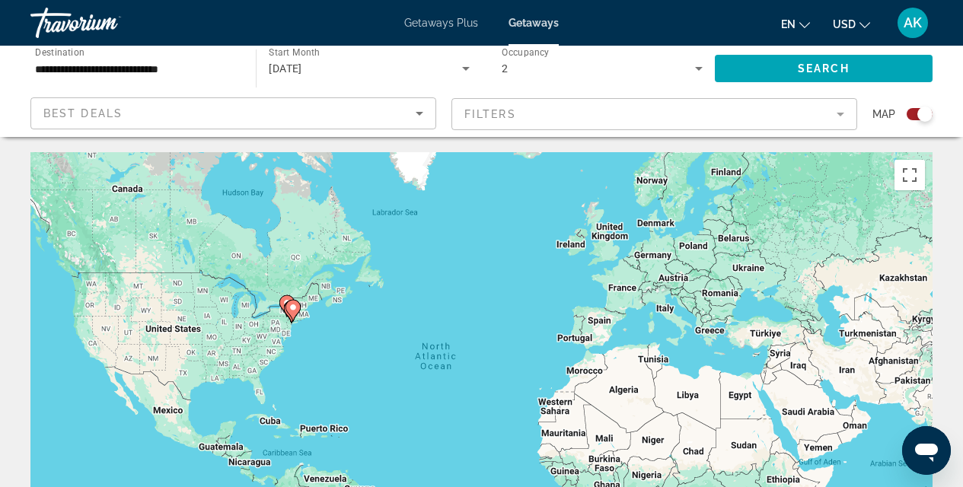
click at [320, 333] on div "To navigate, press the arrow keys. To activate drag with keyboard, press Alt + …" at bounding box center [481, 380] width 902 height 457
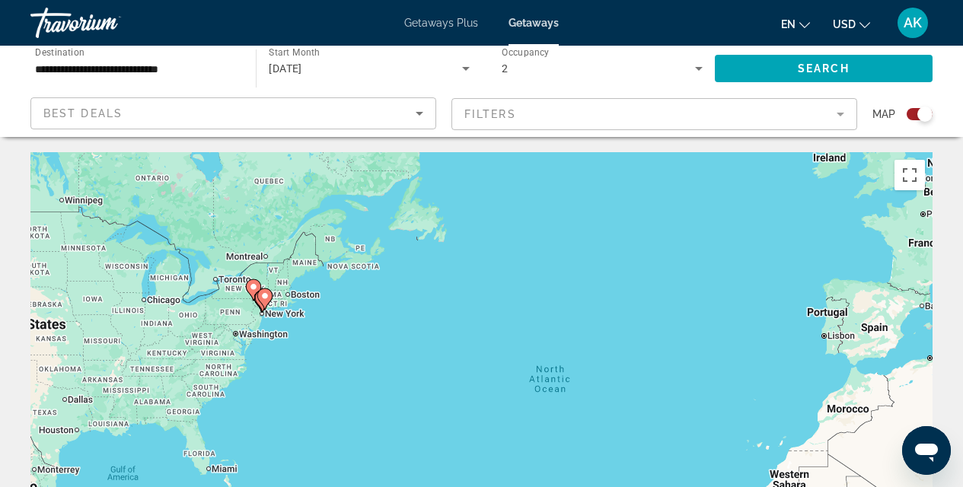
click at [300, 335] on div "To navigate, press the arrow keys. To activate drag with keyboard, press Alt + …" at bounding box center [481, 380] width 902 height 457
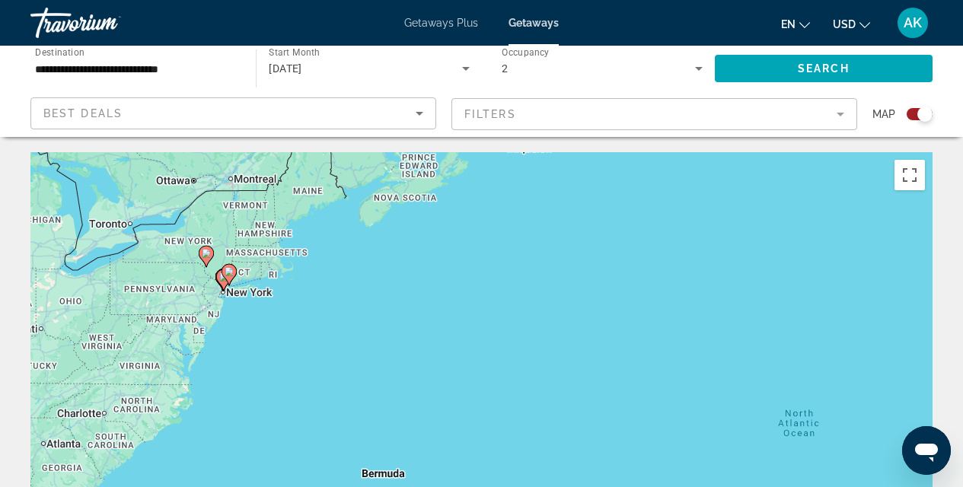
click at [276, 330] on div "To navigate, press the arrow keys. To activate drag with keyboard, press Alt + …" at bounding box center [481, 380] width 902 height 457
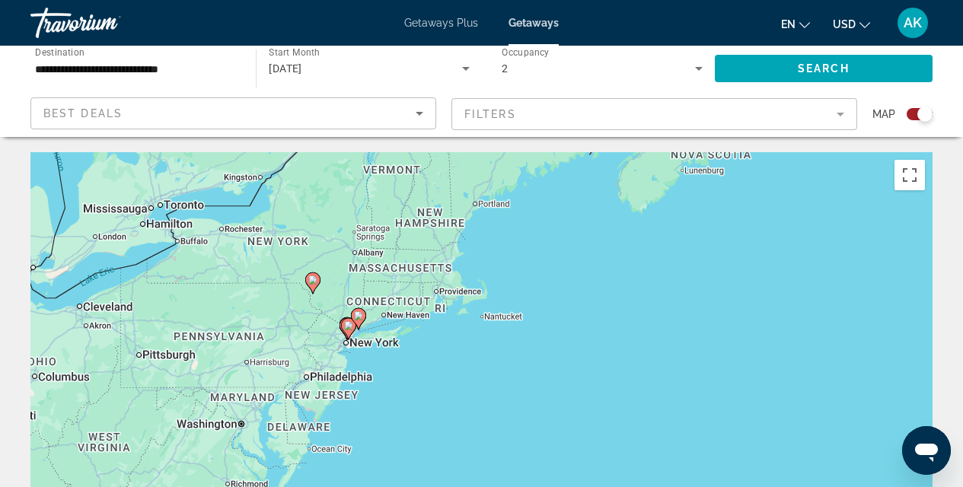
drag, startPoint x: 223, startPoint y: 298, endPoint x: 401, endPoint y: 388, distance: 199.4
click at [401, 388] on div "To navigate, press the arrow keys. To activate drag with keyboard, press Alt + …" at bounding box center [481, 380] width 902 height 457
click at [436, 381] on div "To navigate, press the arrow keys. To activate drag with keyboard, press Alt + …" at bounding box center [481, 380] width 902 height 457
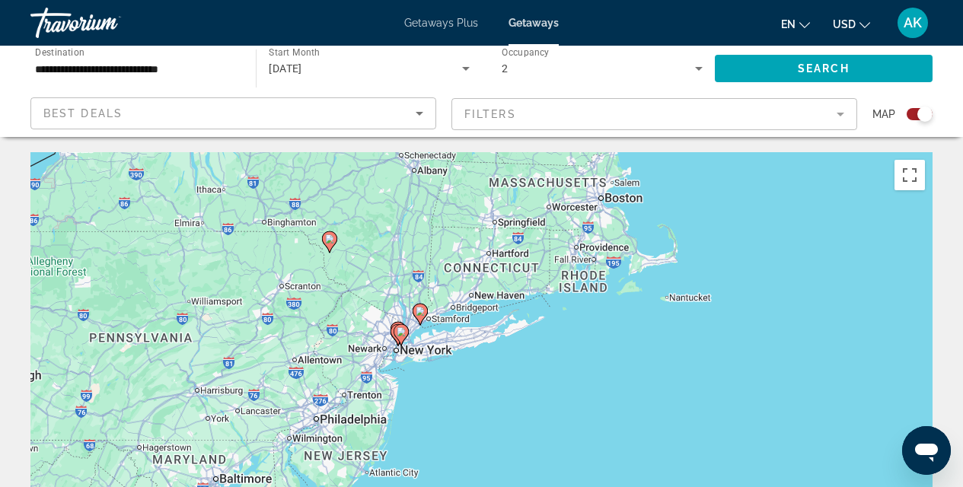
drag, startPoint x: 320, startPoint y: 345, endPoint x: 463, endPoint y: 393, distance: 149.9
click at [463, 393] on div "To navigate, press the arrow keys. To activate drag with keyboard, press Alt + …" at bounding box center [481, 380] width 902 height 457
click at [414, 361] on div "To navigate, press the arrow keys. To activate drag with keyboard, press Alt + …" at bounding box center [481, 380] width 902 height 457
click at [418, 387] on div "To navigate, press the arrow keys. To activate drag with keyboard, press Alt + …" at bounding box center [481, 380] width 902 height 457
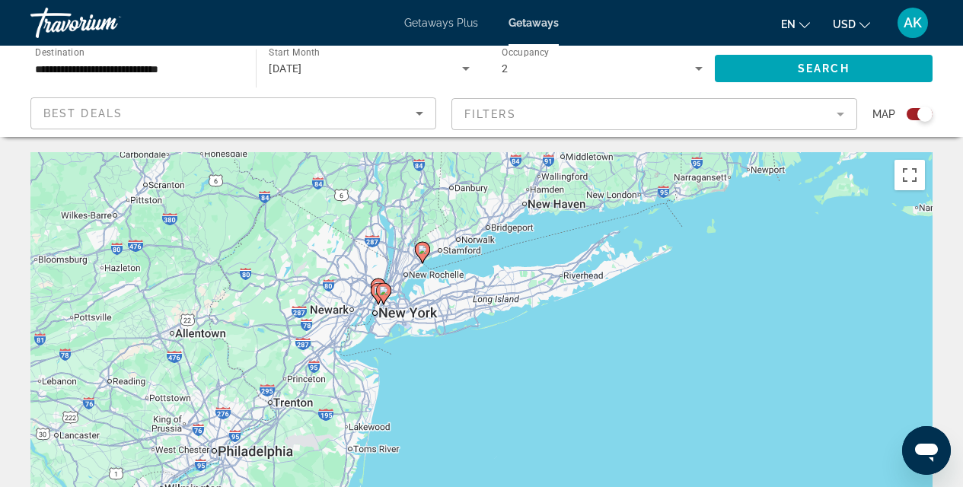
click at [423, 244] on icon "Main content" at bounding box center [422, 253] width 14 height 20
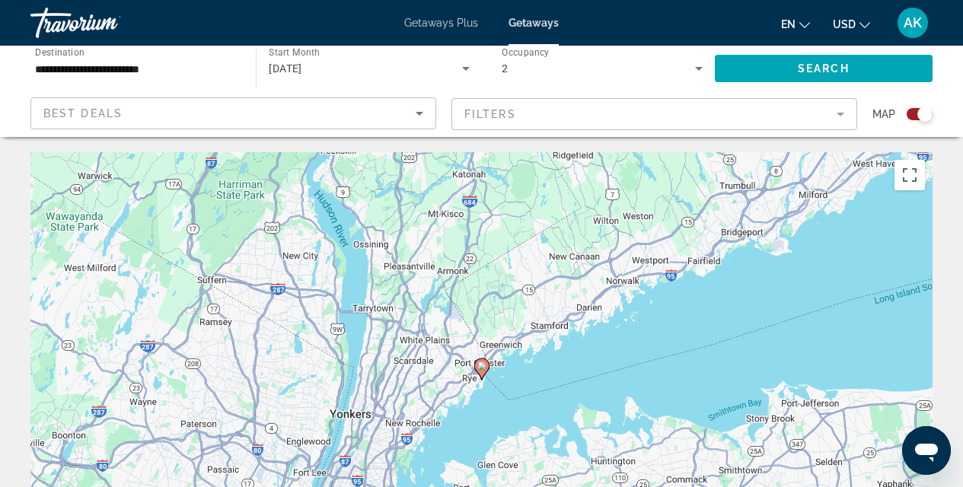
click at [485, 368] on image "Main content" at bounding box center [481, 365] width 9 height 9
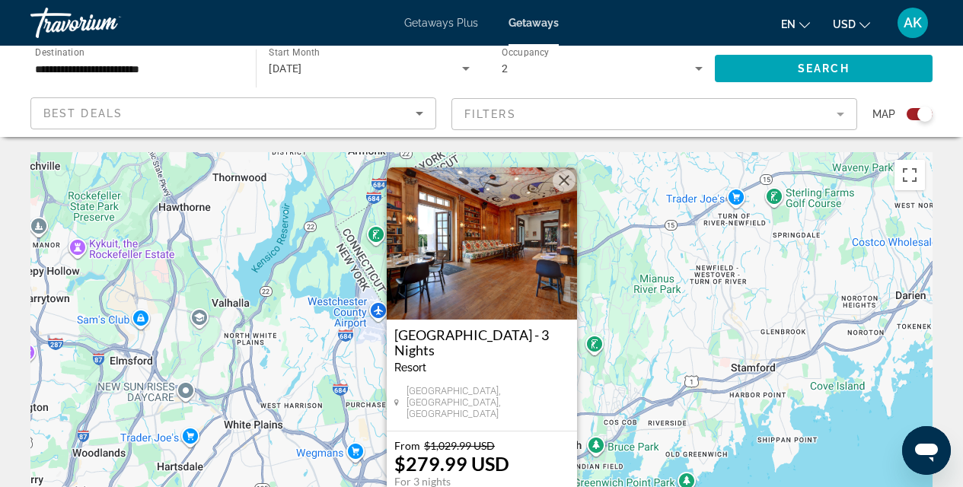
click at [567, 186] on button "Close" at bounding box center [563, 180] width 23 height 23
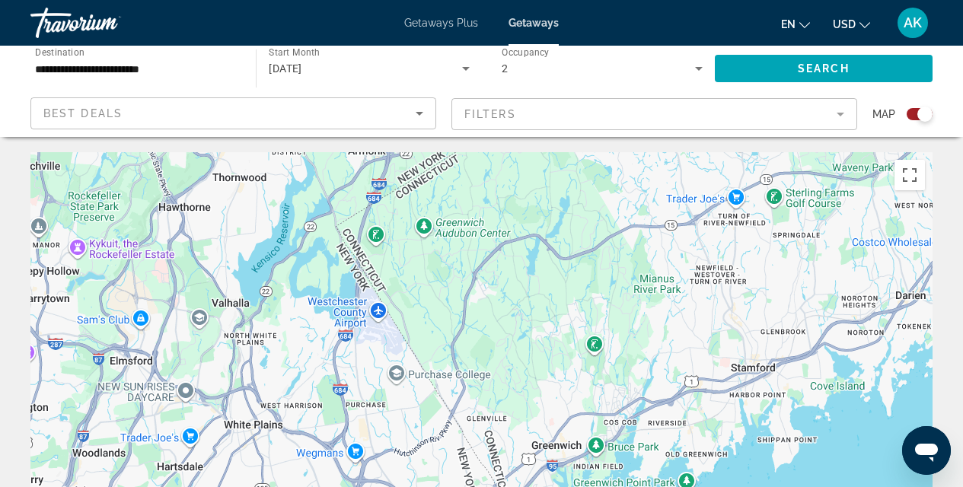
click at [105, 73] on input "**********" at bounding box center [135, 69] width 201 height 18
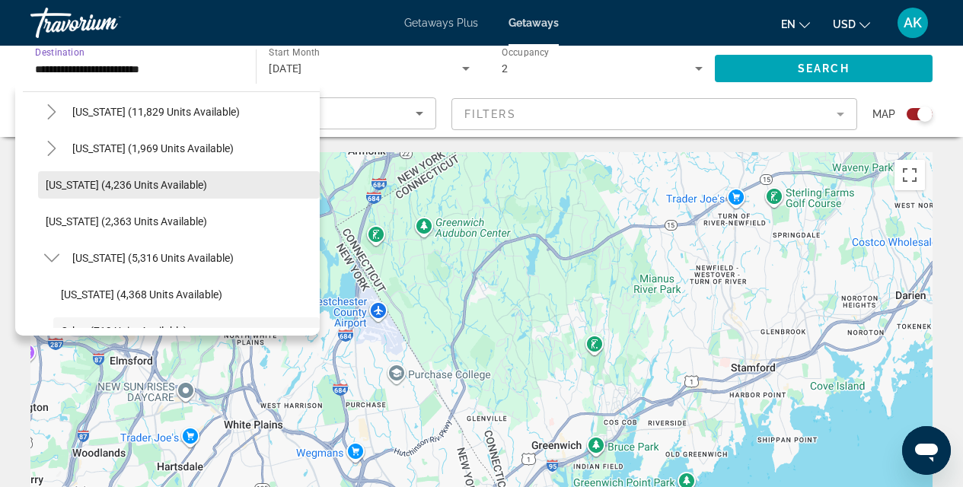
scroll to position [864, 0]
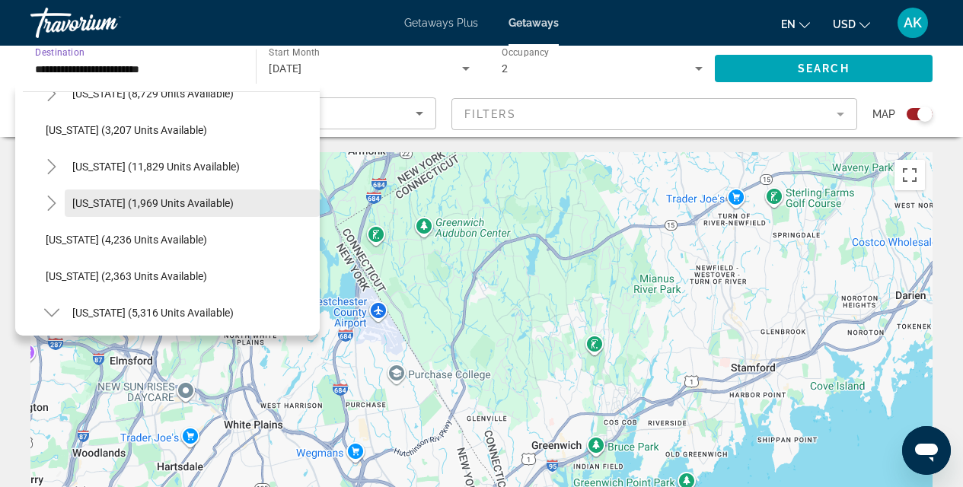
click at [161, 214] on span "Search widget" at bounding box center [192, 203] width 255 height 37
type input "**********"
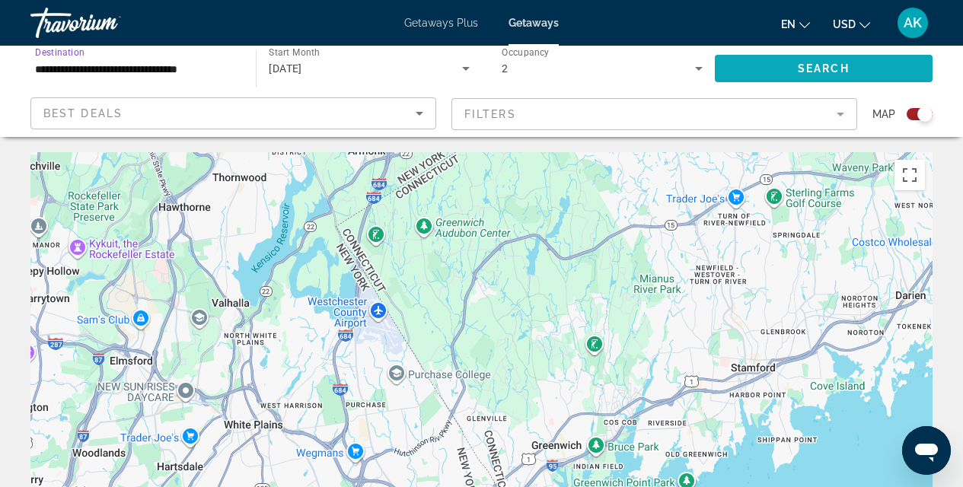
click at [765, 63] on span "Search widget" at bounding box center [824, 68] width 218 height 37
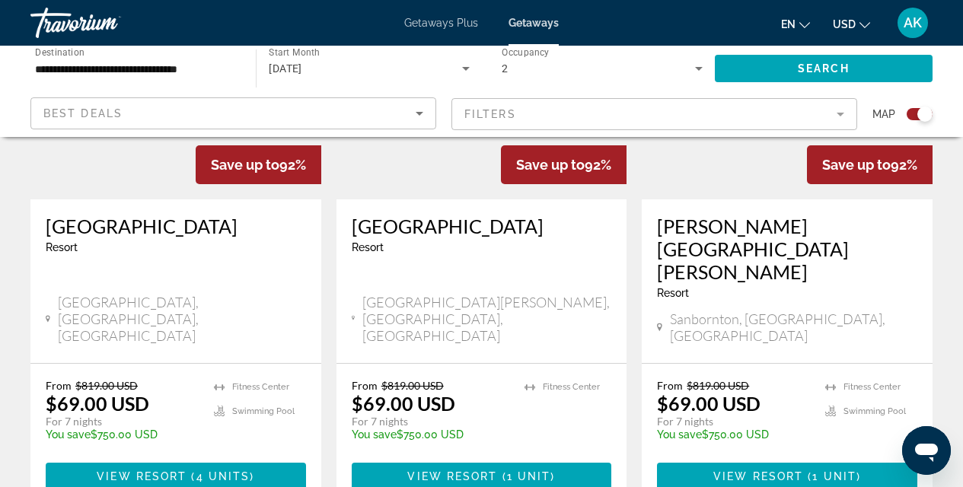
scroll to position [2516, 0]
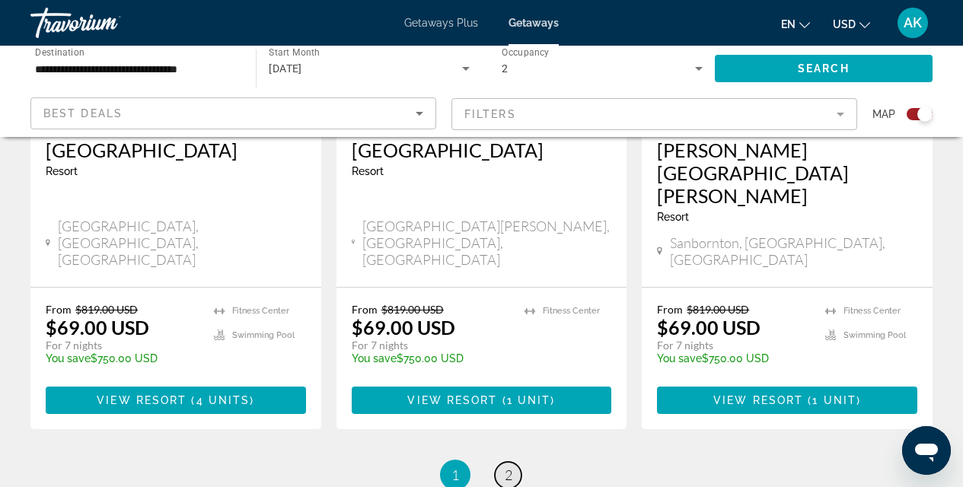
click at [506, 466] on span "2" at bounding box center [509, 474] width 8 height 17
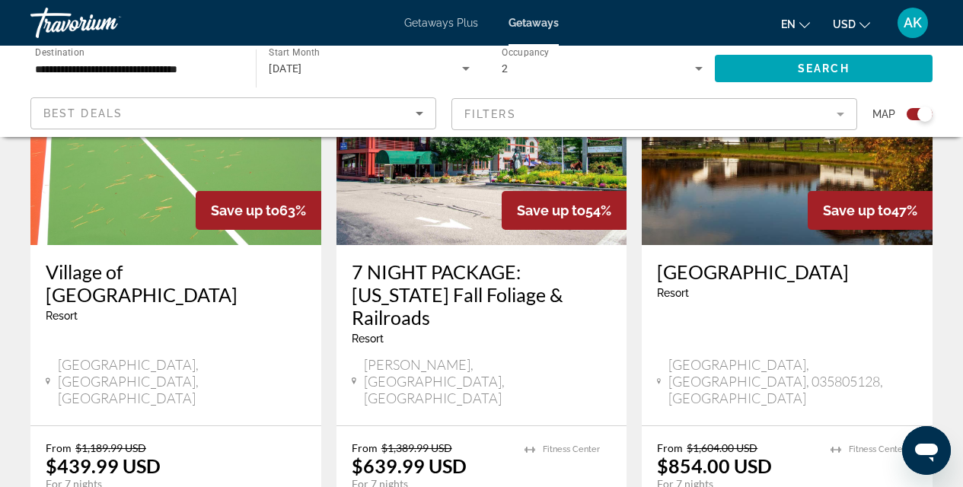
scroll to position [2044, 0]
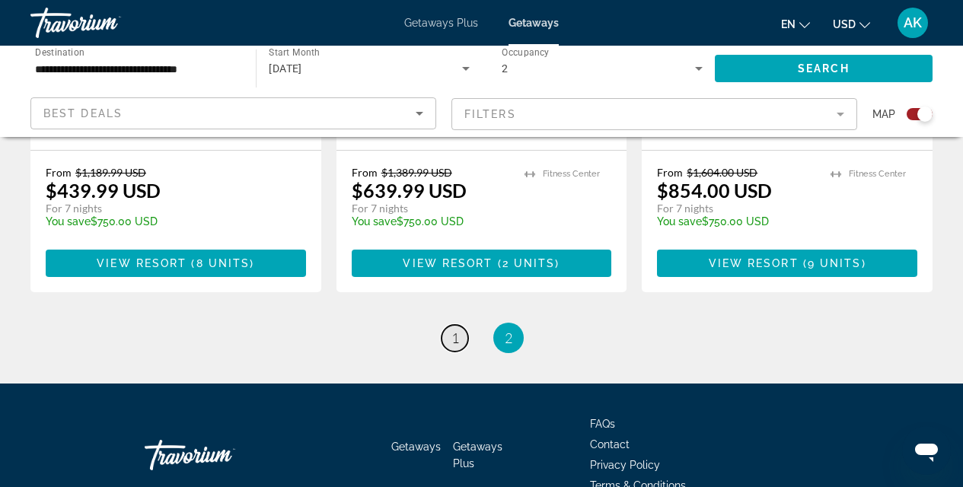
click at [453, 329] on span "1" at bounding box center [455, 337] width 8 height 17
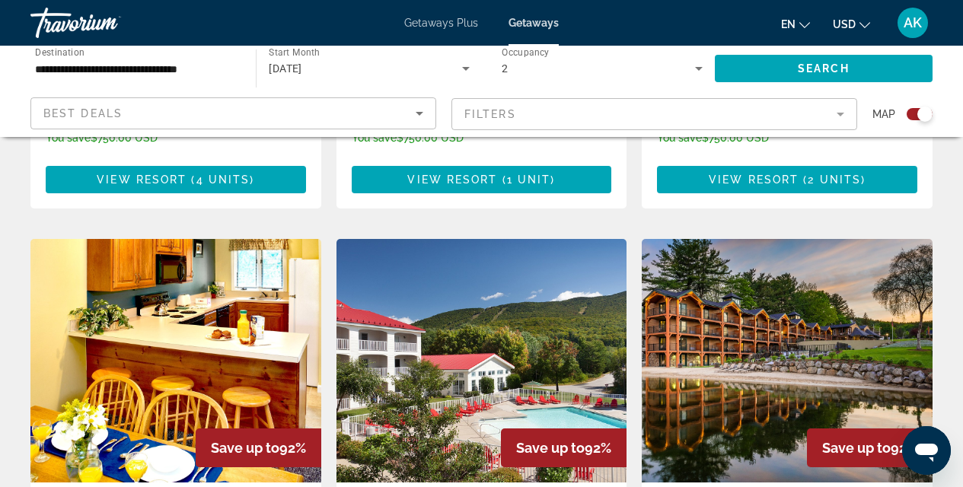
scroll to position [1042, 0]
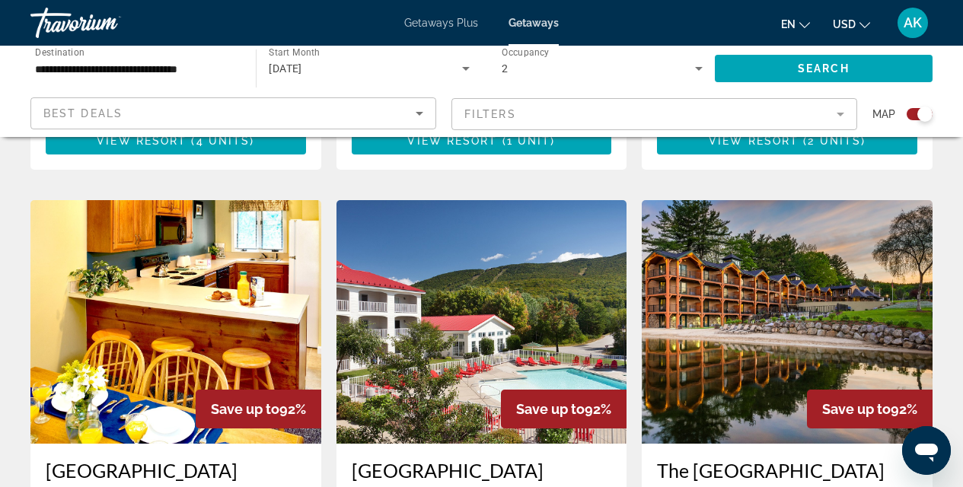
click at [714, 326] on img "Main content" at bounding box center [786, 322] width 291 height 244
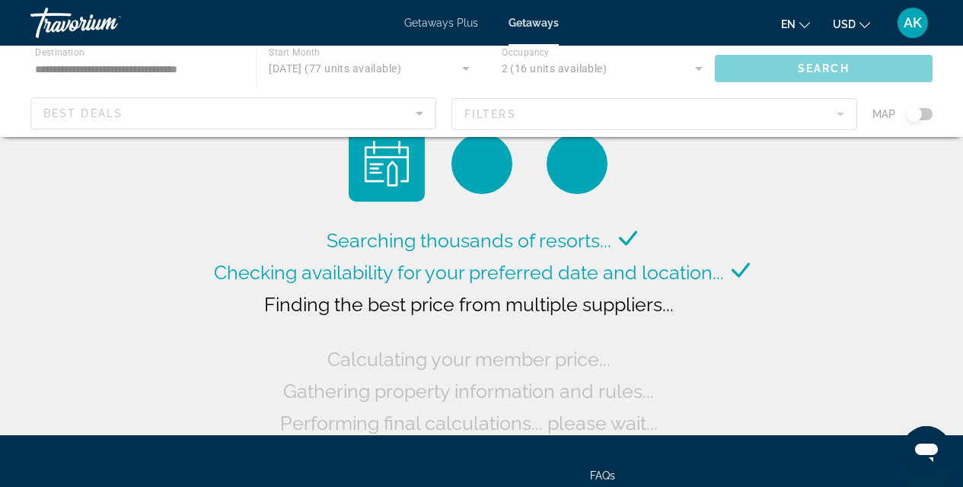
click at [72, 68] on div "Main content" at bounding box center [481, 91] width 963 height 91
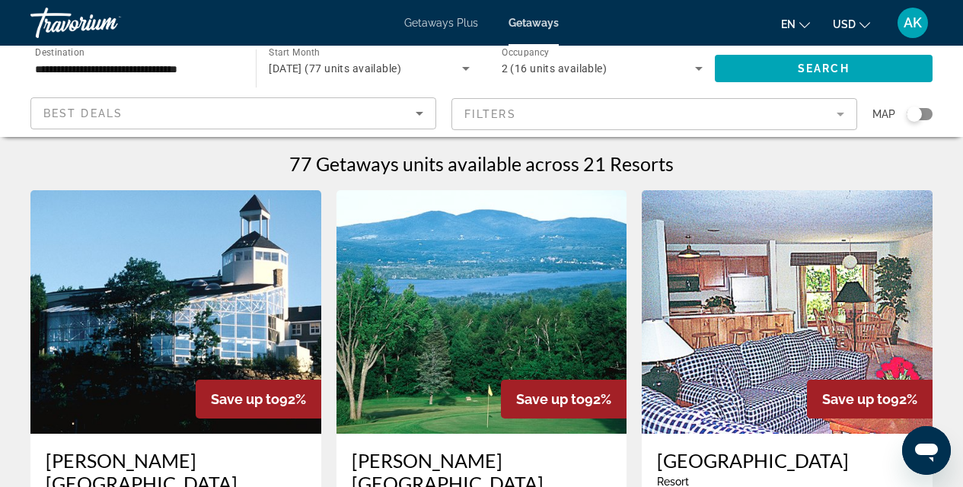
click at [78, 63] on input "**********" at bounding box center [135, 69] width 201 height 18
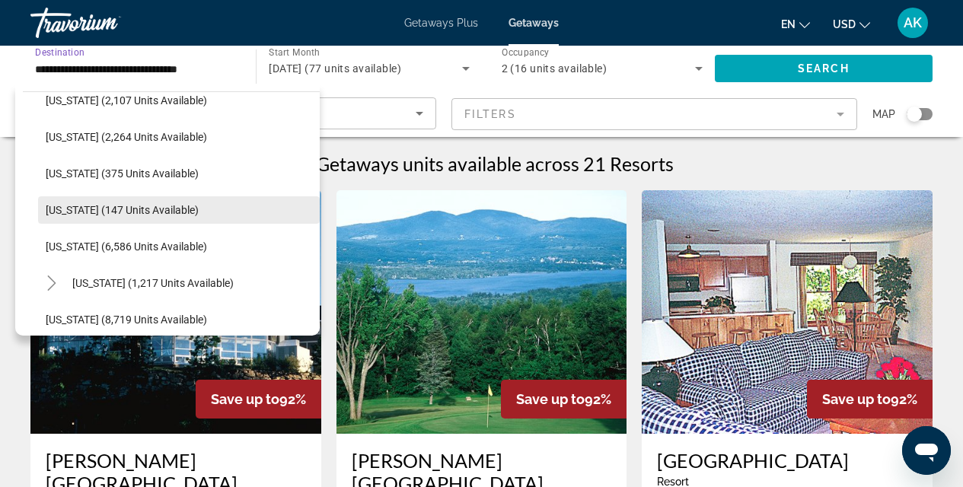
scroll to position [514, 0]
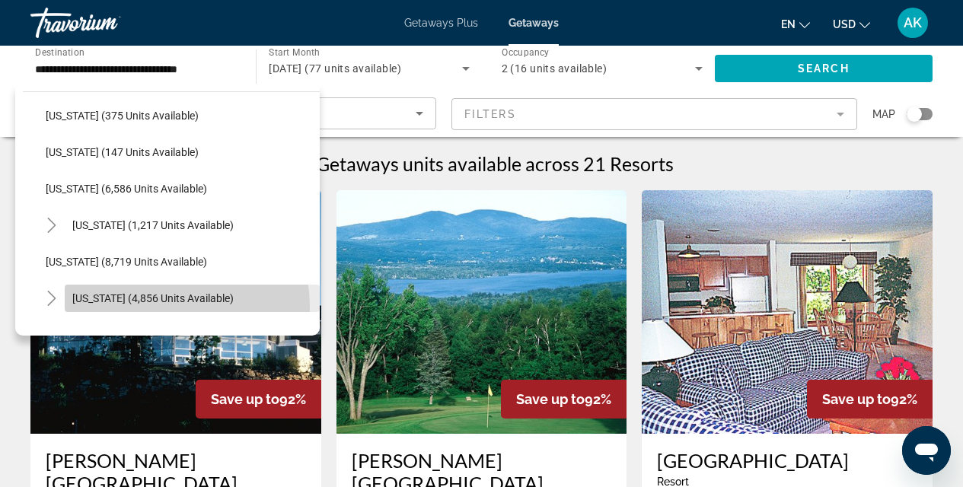
click at [134, 308] on span "Search widget" at bounding box center [192, 298] width 255 height 37
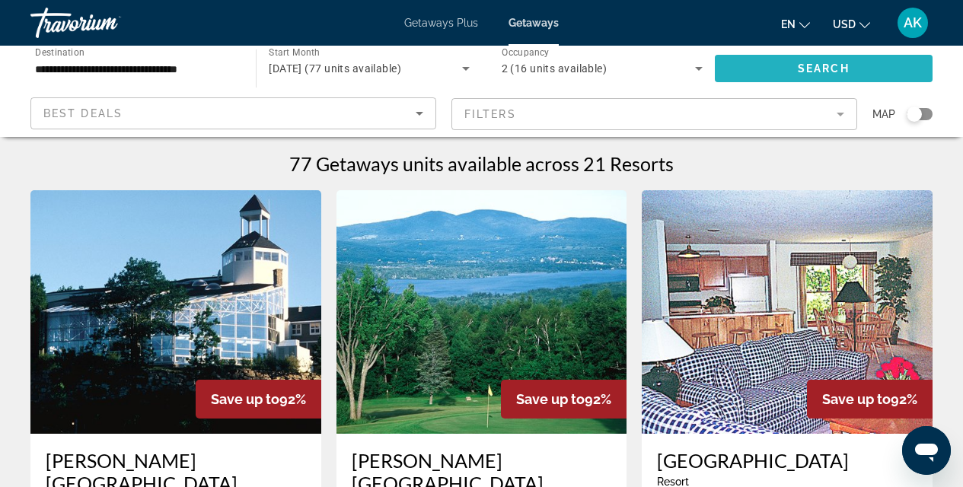
click at [839, 60] on span "Search widget" at bounding box center [824, 68] width 218 height 37
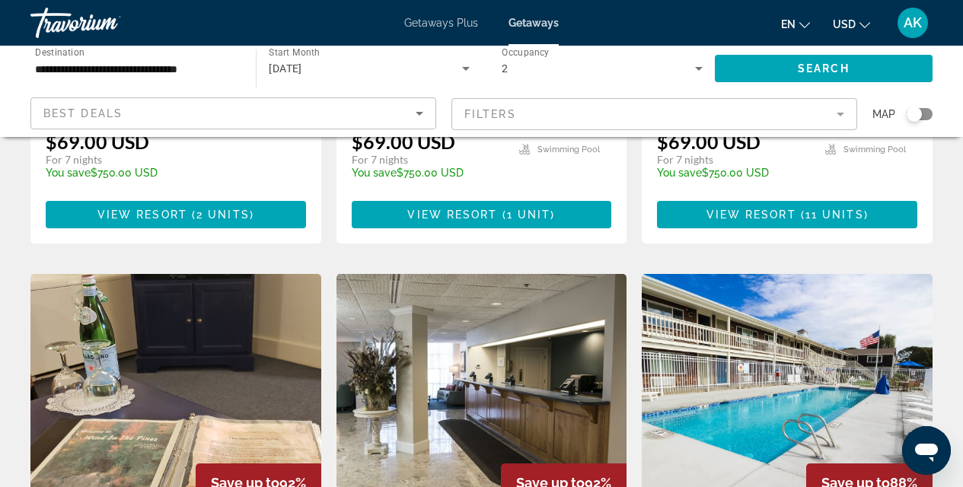
scroll to position [2090, 0]
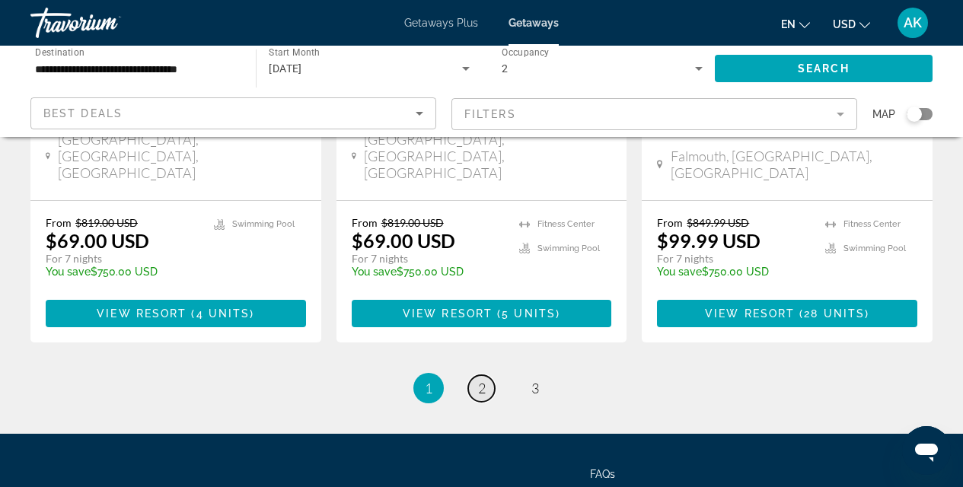
click at [488, 375] on link "page 2" at bounding box center [481, 388] width 27 height 27
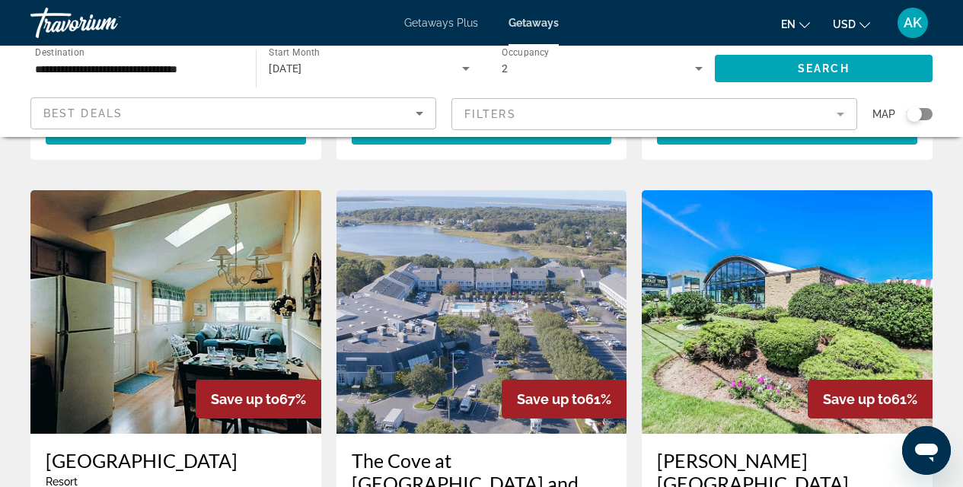
scroll to position [1994, 0]
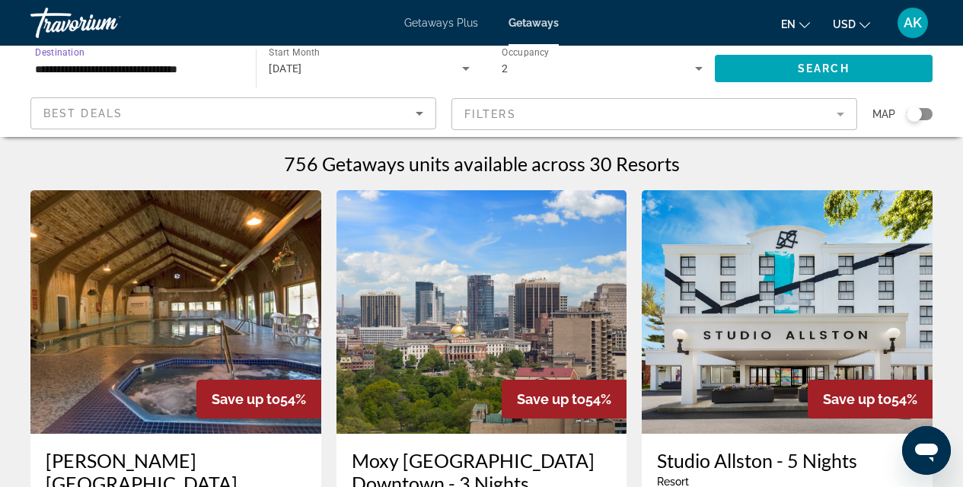
click at [164, 63] on input "**********" at bounding box center [135, 69] width 201 height 18
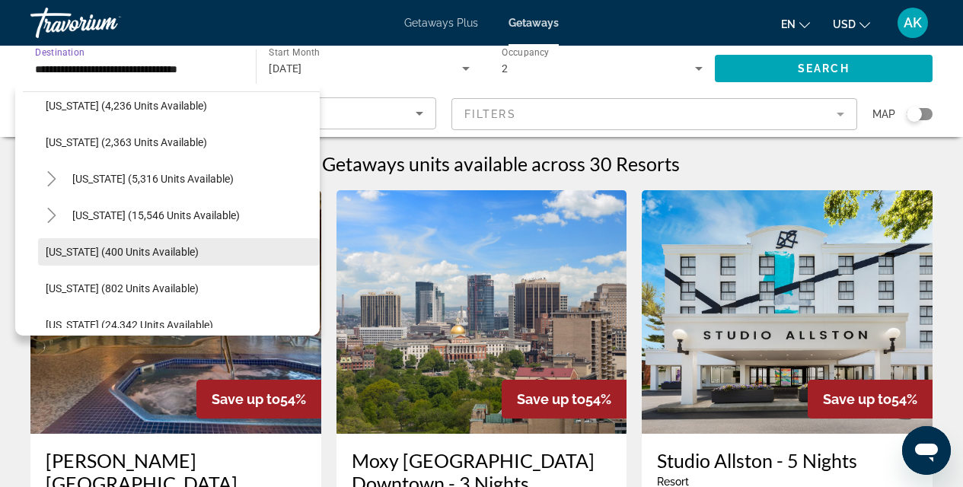
scroll to position [1187, 0]
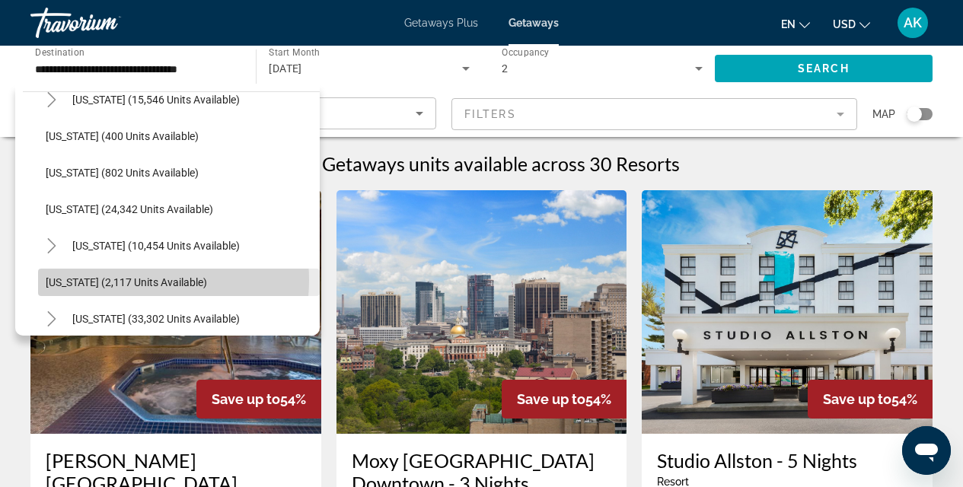
click at [121, 280] on span "[US_STATE] (2,117 units available)" at bounding box center [126, 282] width 161 height 12
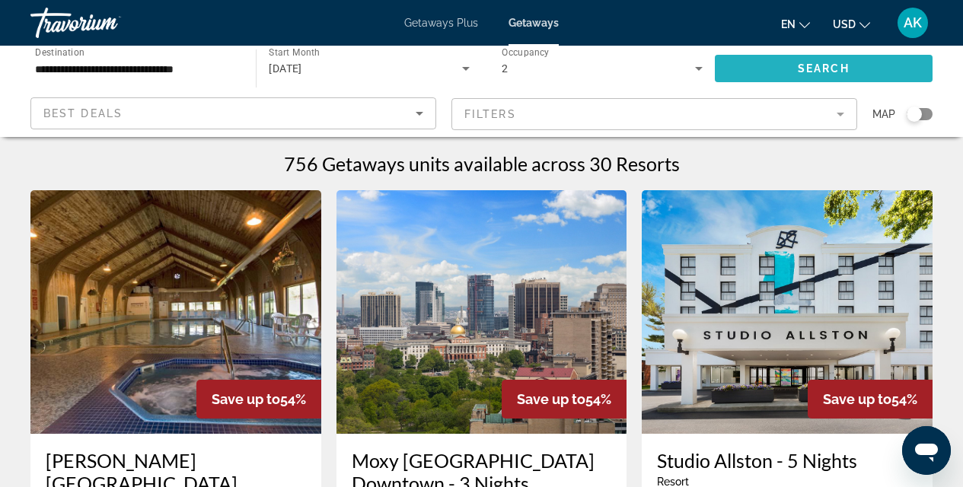
click at [834, 75] on span "Search widget" at bounding box center [824, 68] width 218 height 37
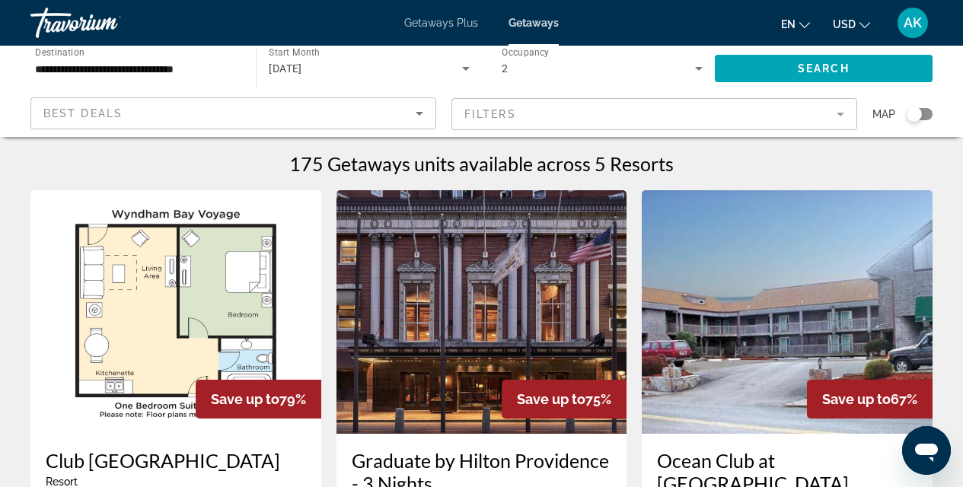
click at [71, 65] on input "**********" at bounding box center [135, 69] width 201 height 18
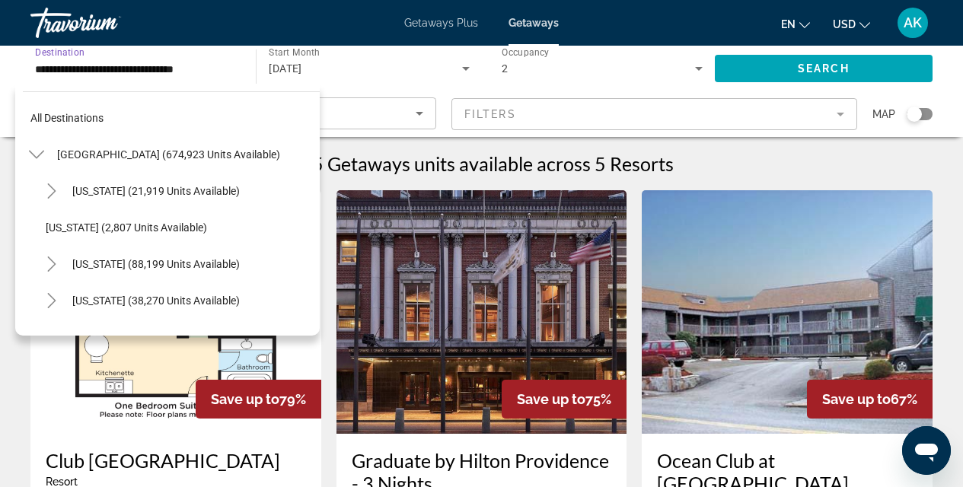
scroll to position [1186, 0]
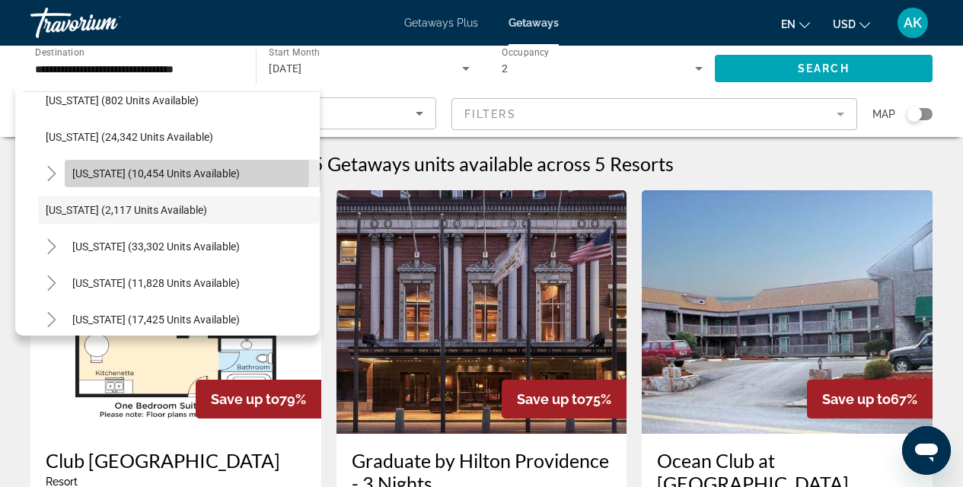
click at [113, 170] on span "[US_STATE] (10,454 units available)" at bounding box center [155, 173] width 167 height 12
type input "**********"
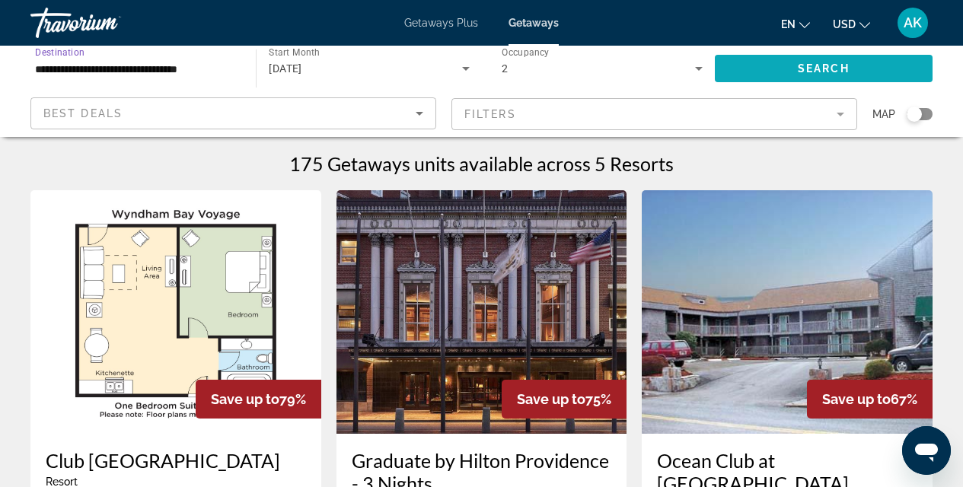
click at [859, 67] on span "Search widget" at bounding box center [824, 68] width 218 height 37
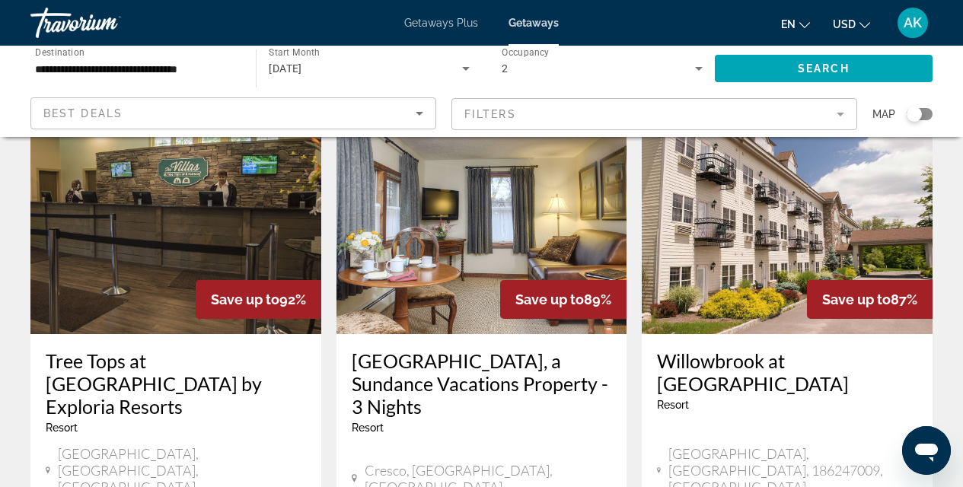
scroll to position [1889, 0]
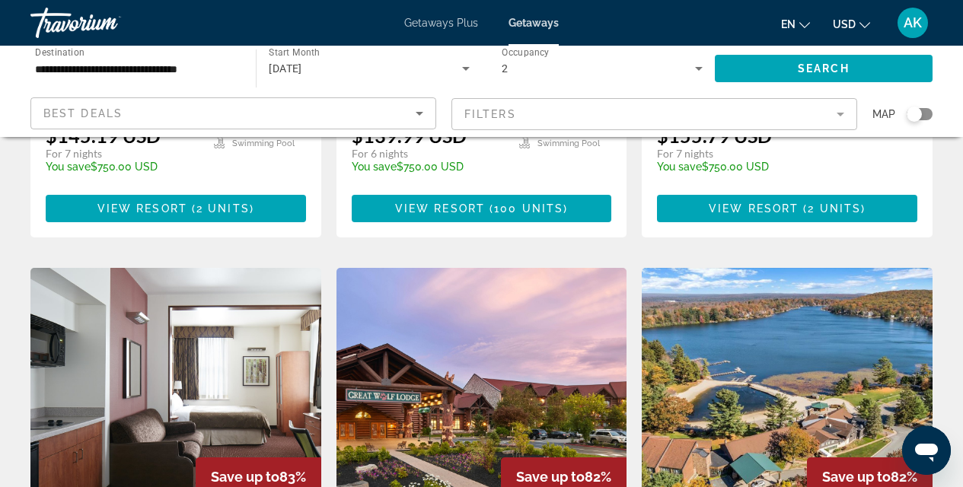
scroll to position [612, 0]
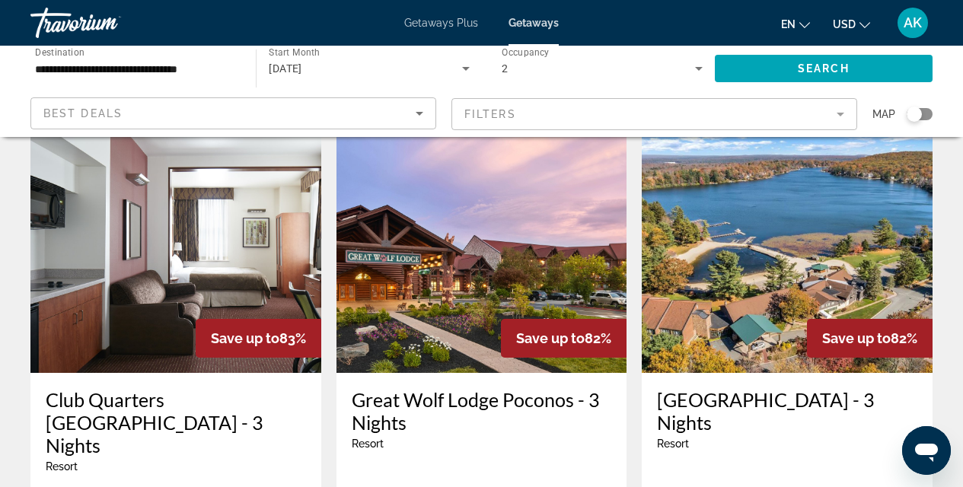
click at [518, 388] on h3 "Great Wolf Lodge Poconos - 3 Nights" at bounding box center [482, 411] width 260 height 46
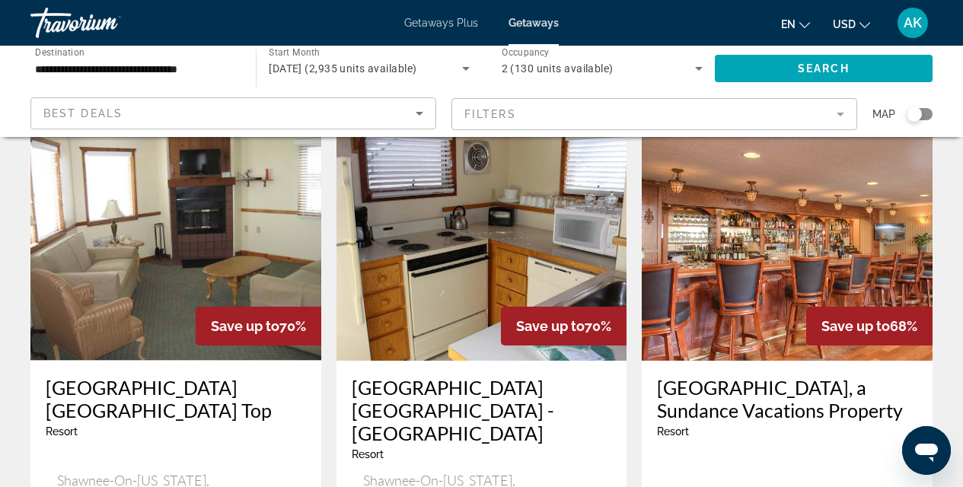
scroll to position [1975, 0]
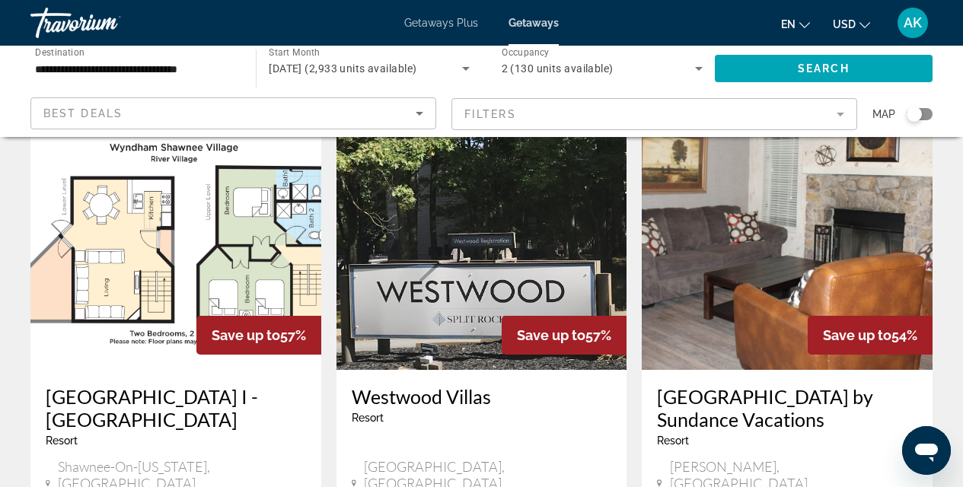
scroll to position [2020, 0]
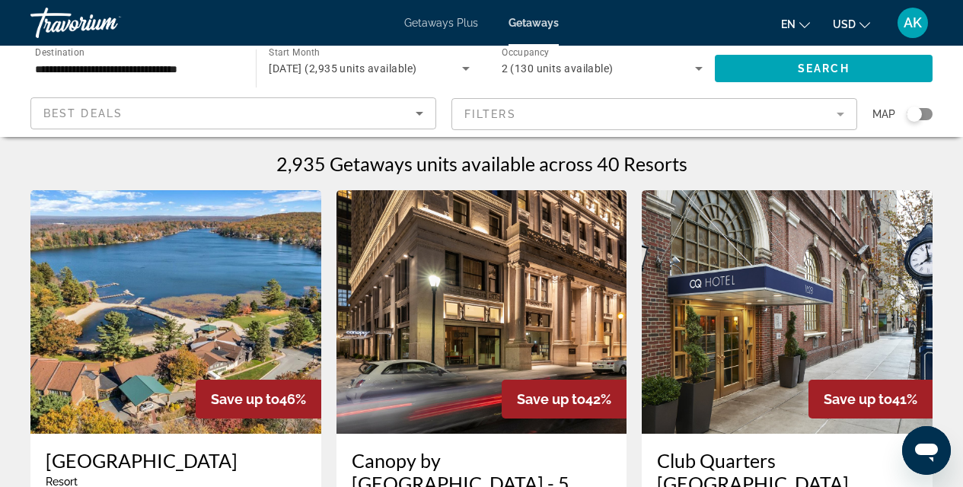
click at [248, 319] on img "Main content" at bounding box center [175, 312] width 291 height 244
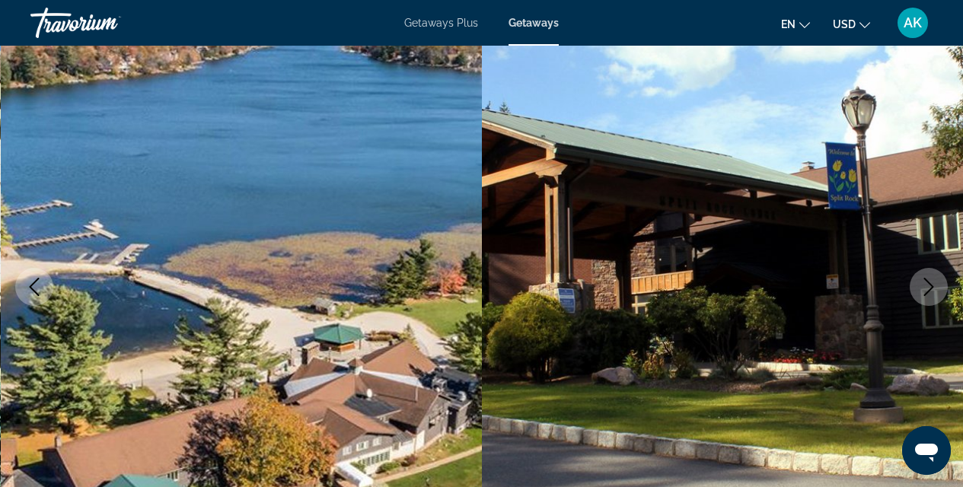
scroll to position [231, 0]
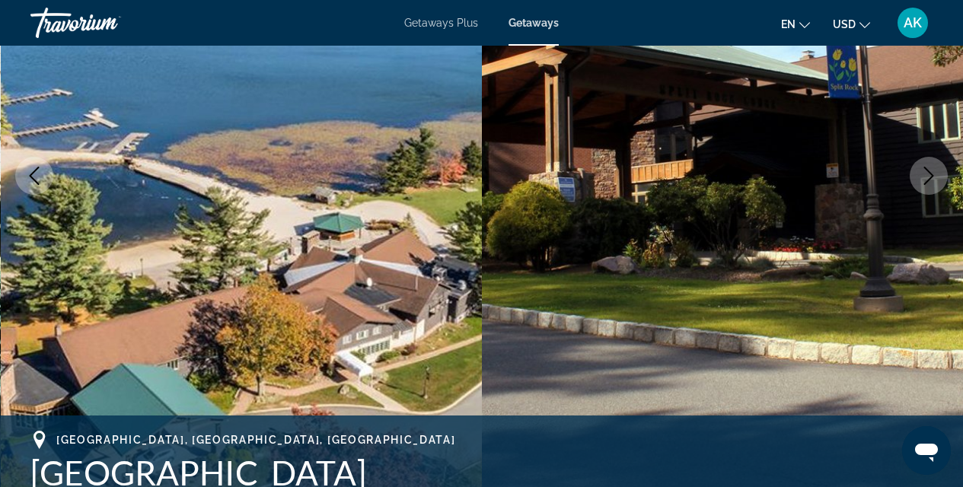
click at [925, 177] on icon "Next image" at bounding box center [928, 176] width 18 height 18
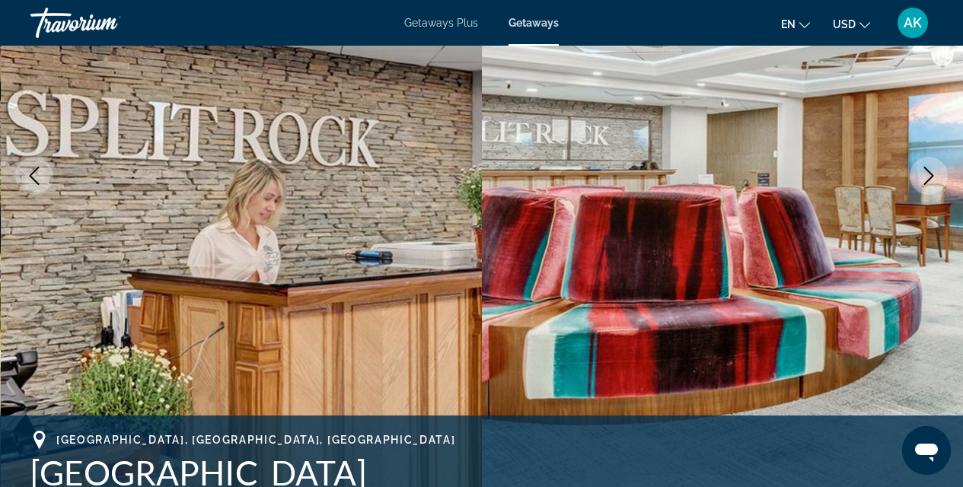
click at [925, 177] on icon "Next image" at bounding box center [928, 176] width 18 height 18
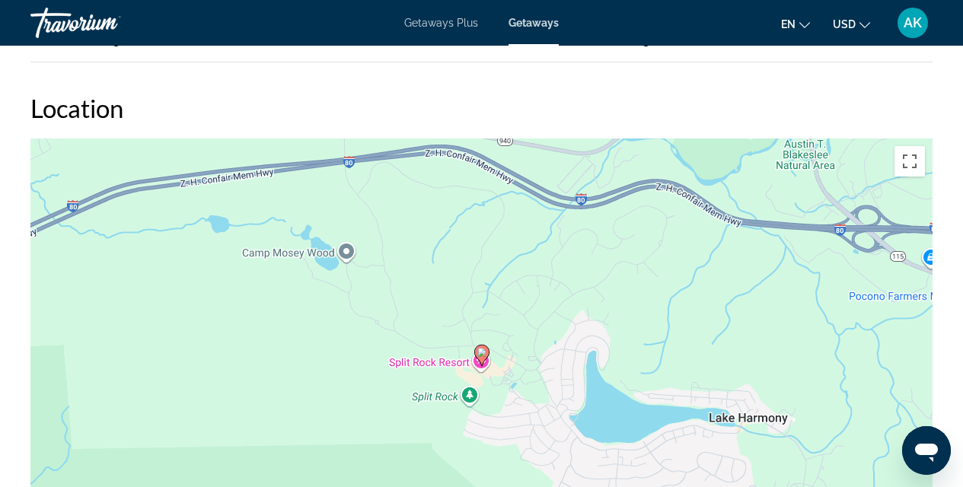
scroll to position [1484, 0]
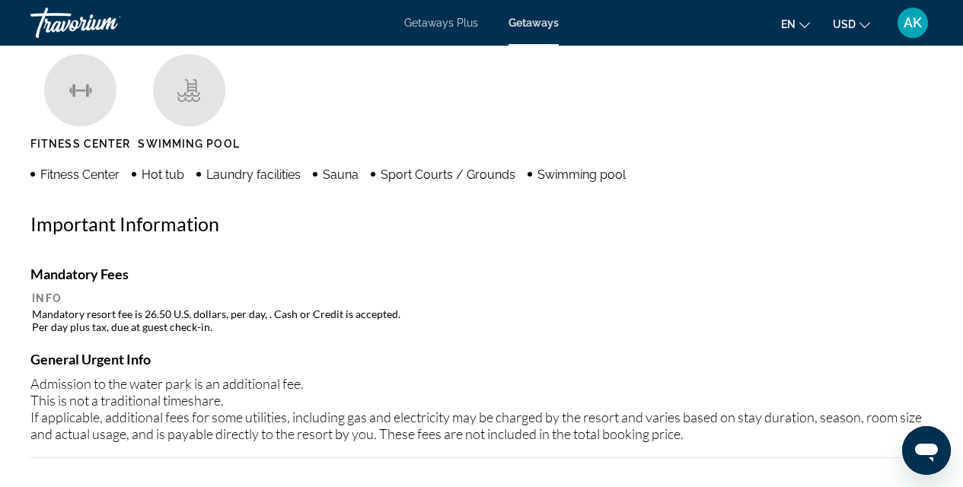
click at [915, 19] on span "AK" at bounding box center [912, 22] width 18 height 15
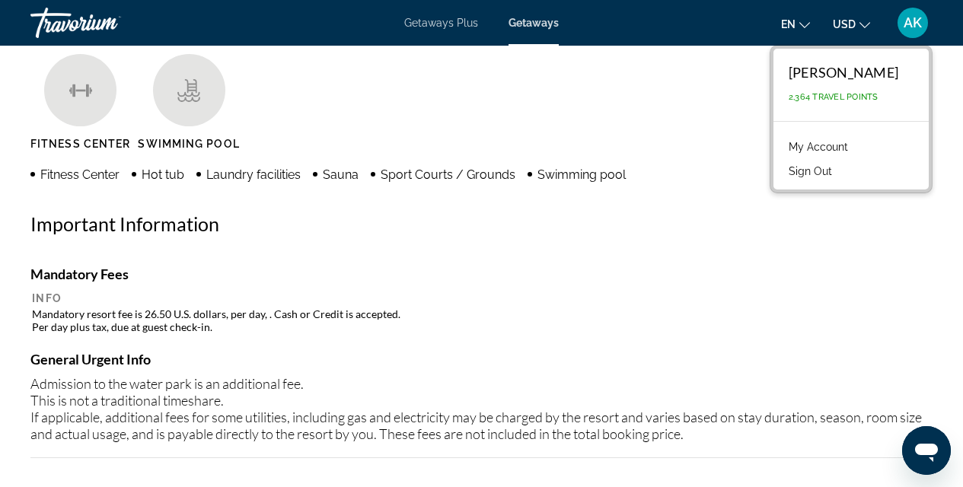
click at [838, 170] on button "Sign Out" at bounding box center [810, 171] width 59 height 20
